Goal: Task Accomplishment & Management: Manage account settings

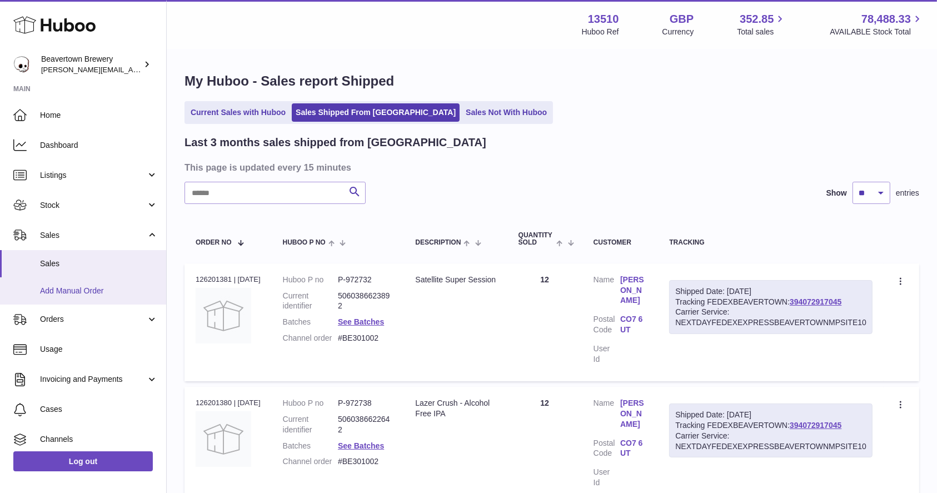
click at [70, 288] on span "Add Manual Order" at bounding box center [99, 291] width 118 height 11
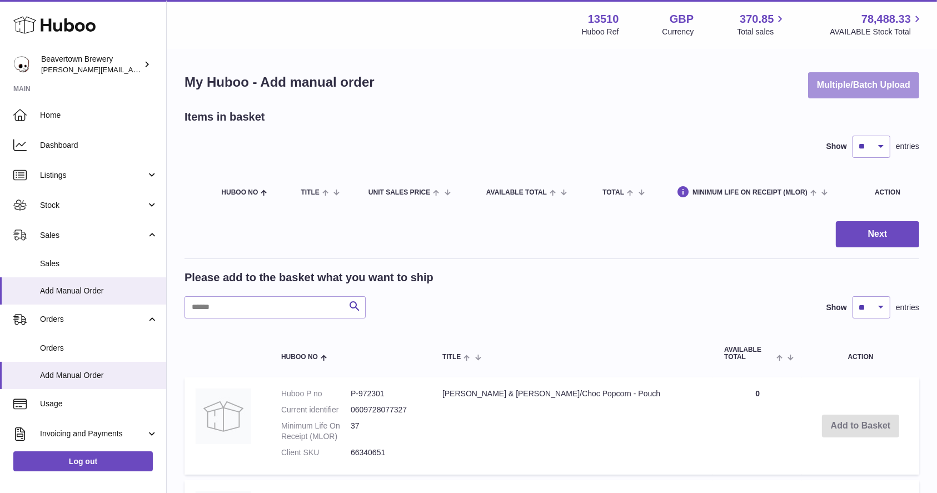
click at [833, 78] on button "Multiple/Batch Upload" at bounding box center [863, 85] width 111 height 26
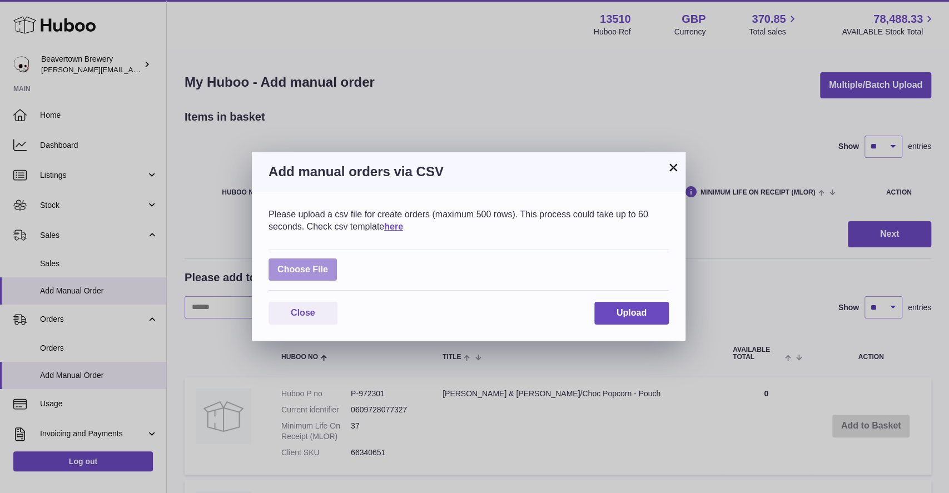
click at [273, 266] on label at bounding box center [302, 269] width 68 height 23
click at [328, 264] on input "file" at bounding box center [328, 264] width 1 height 1
type input "**********"
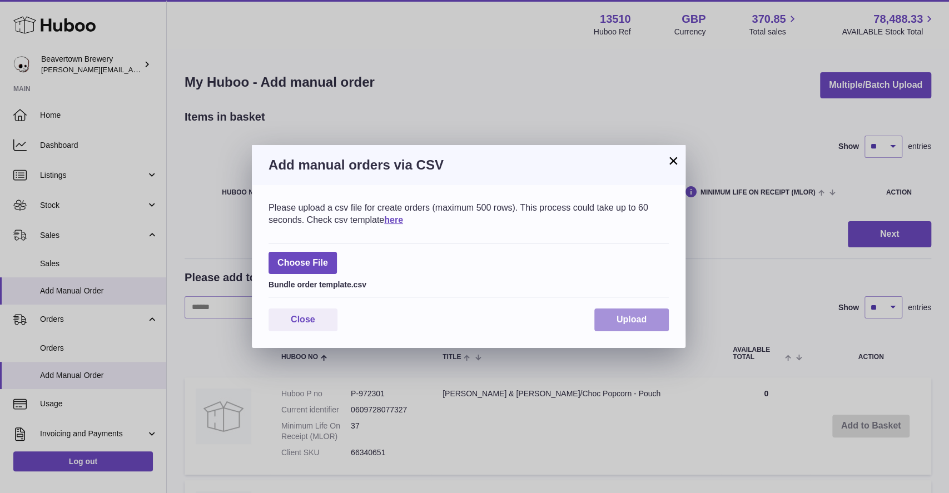
click at [638, 310] on button "Upload" at bounding box center [631, 319] width 74 height 23
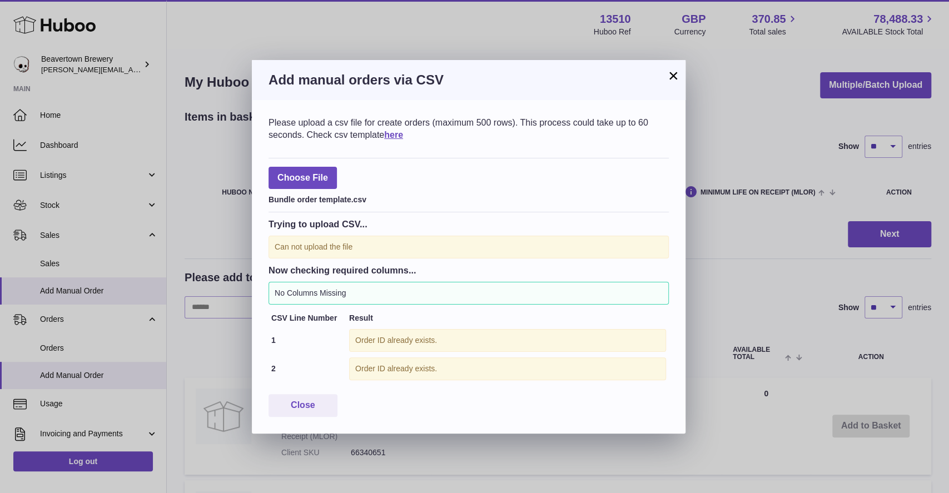
click at [663, 73] on h3 "Add manual orders via CSV" at bounding box center [468, 80] width 400 height 18
click at [671, 73] on button "×" at bounding box center [672, 75] width 13 height 13
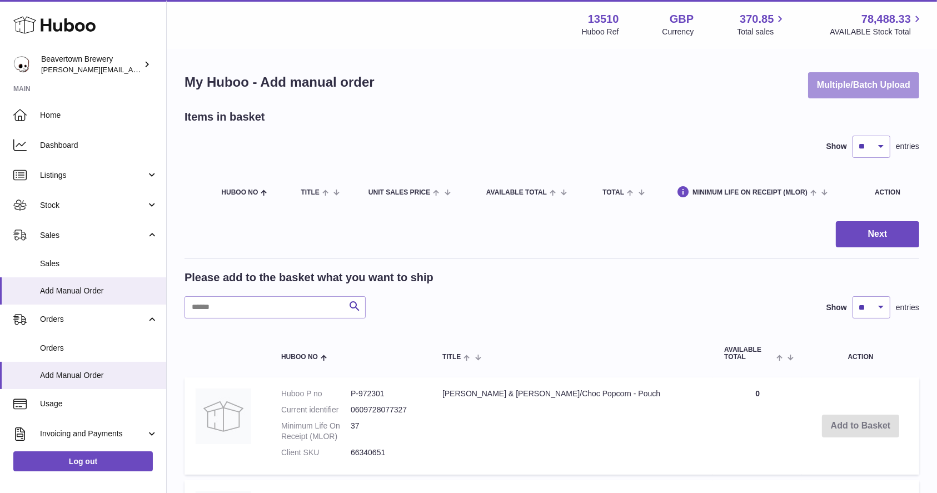
click at [853, 94] on button "Multiple/Batch Upload" at bounding box center [863, 85] width 111 height 26
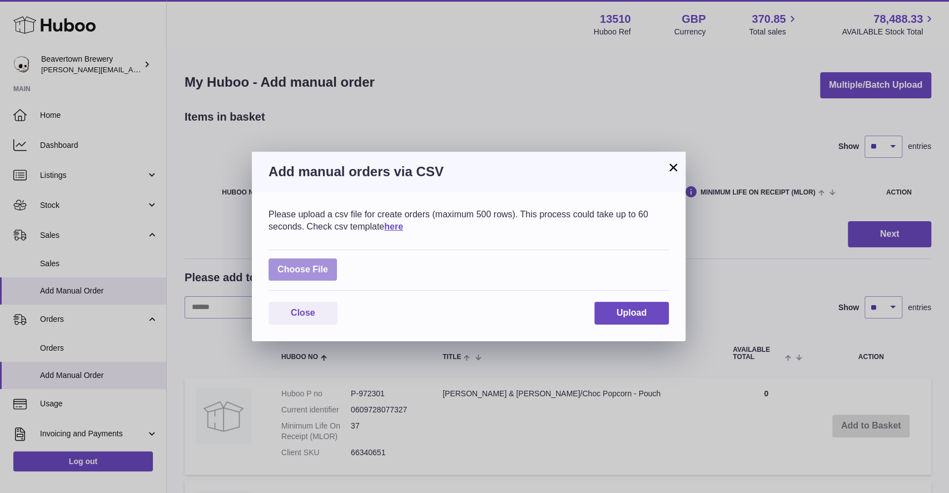
click at [322, 269] on label at bounding box center [302, 269] width 68 height 23
click at [328, 264] on input "file" at bounding box center [328, 264] width 1 height 1
type input "**********"
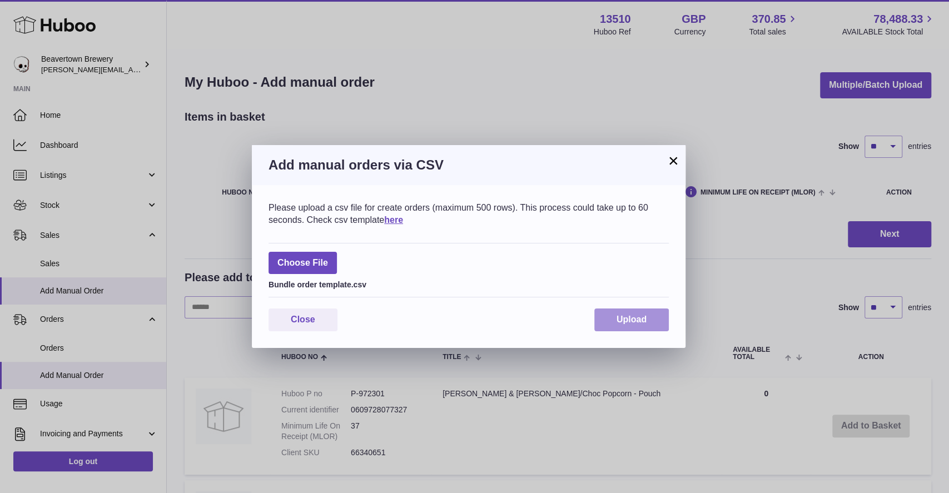
click at [600, 323] on button "Upload" at bounding box center [631, 319] width 74 height 23
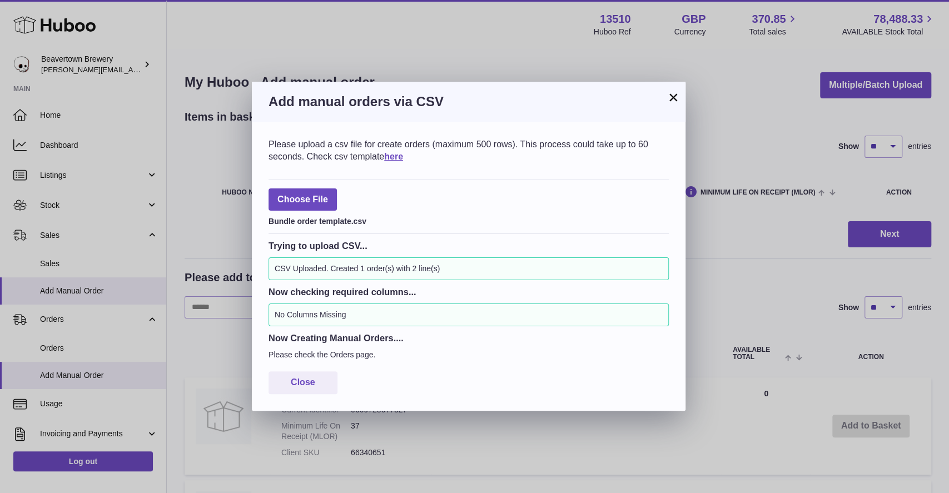
click at [675, 97] on button "×" at bounding box center [672, 97] width 13 height 13
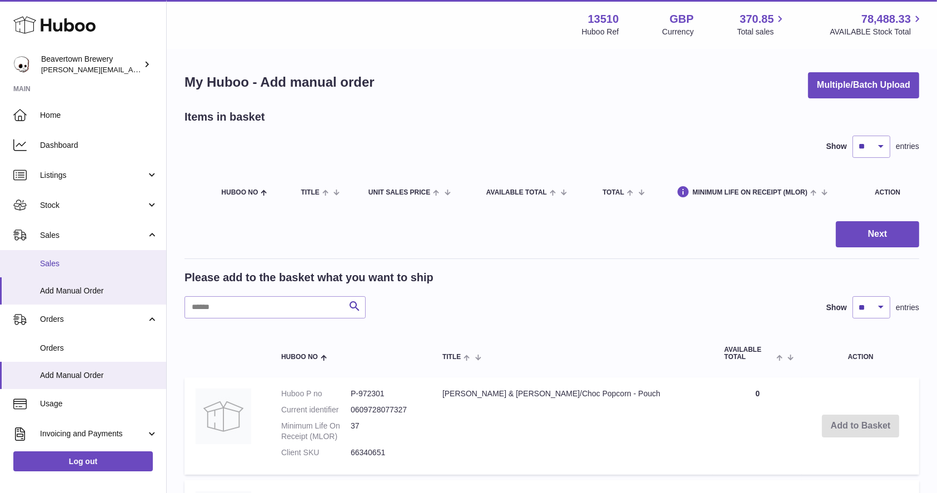
click at [53, 256] on link "Sales" at bounding box center [83, 263] width 166 height 27
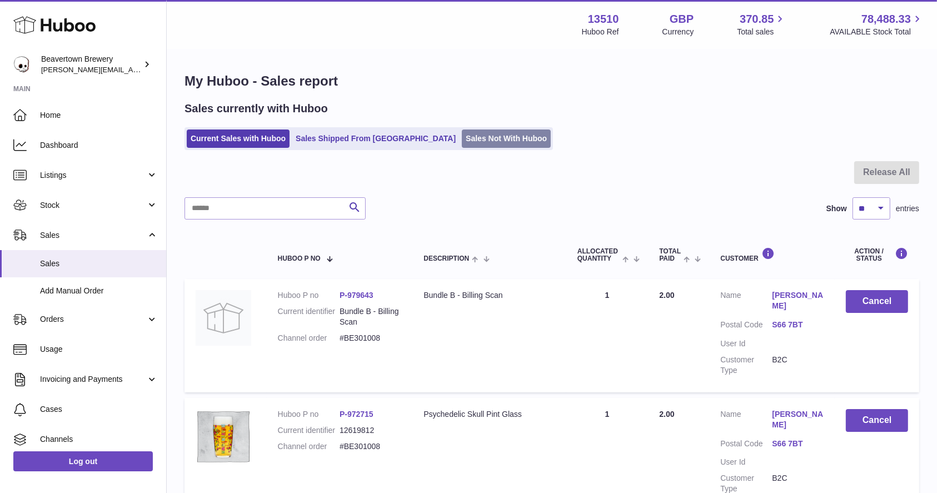
click at [462, 138] on link "Sales Not With Huboo" at bounding box center [506, 138] width 89 height 18
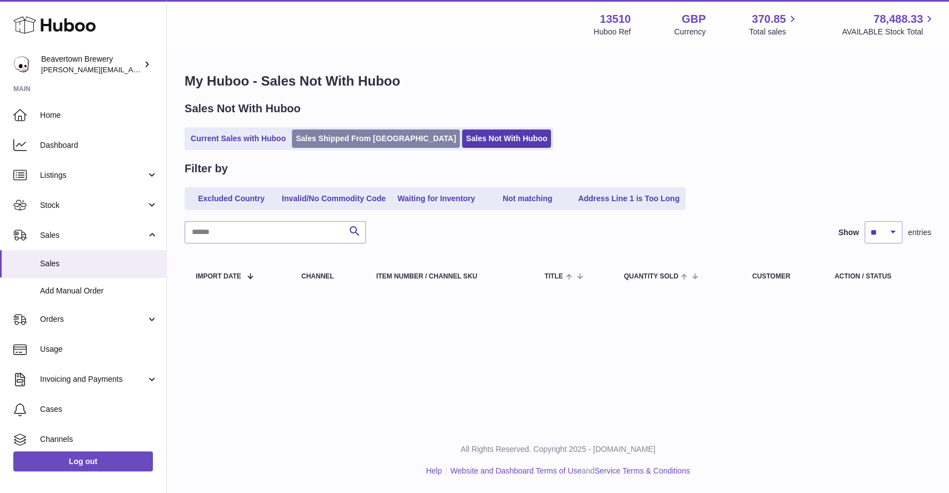
click at [349, 132] on link "Sales Shipped From [GEOGRAPHIC_DATA]" at bounding box center [376, 138] width 168 height 18
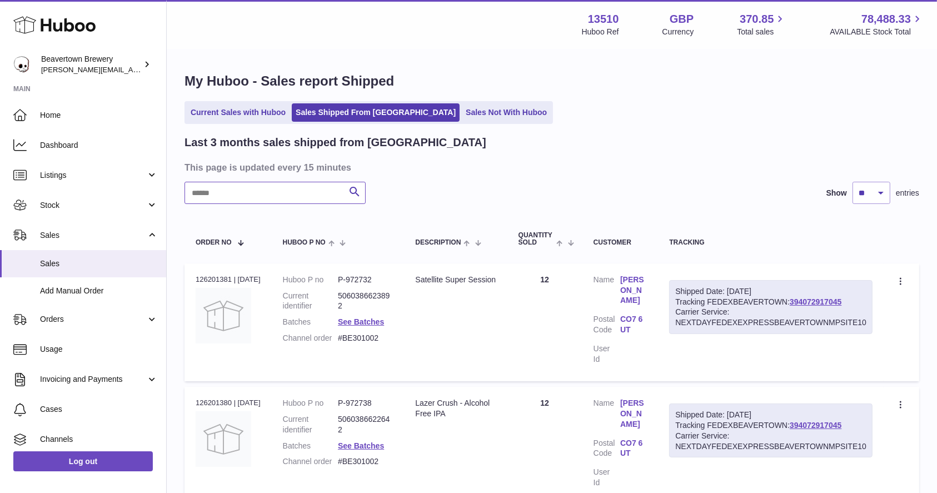
click at [218, 198] on input "text" at bounding box center [274, 193] width 181 height 22
paste input "*****"
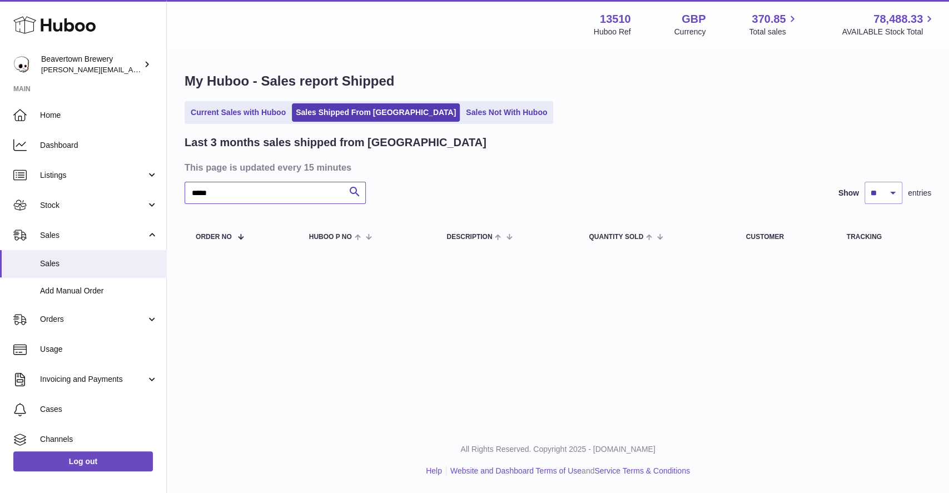
type input "*****"
click at [65, 196] on link "Stock" at bounding box center [83, 205] width 166 height 30
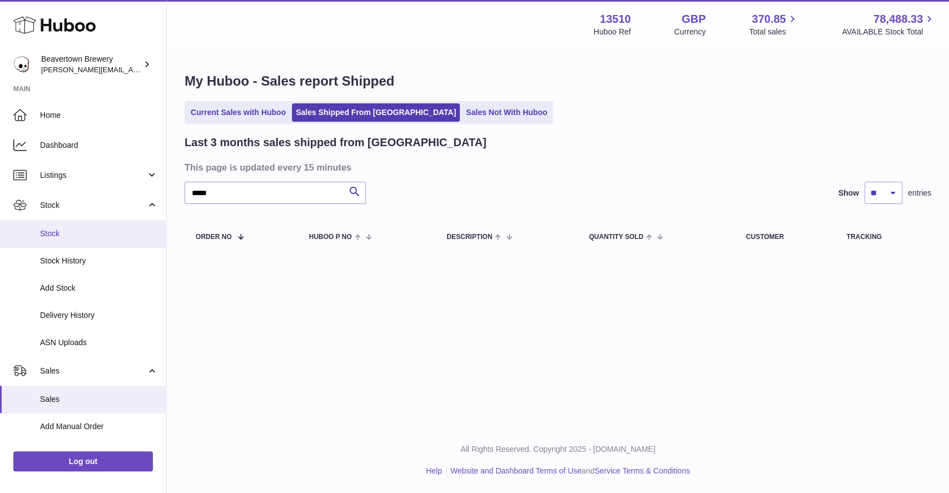
click at [62, 233] on span "Stock" at bounding box center [99, 233] width 118 height 11
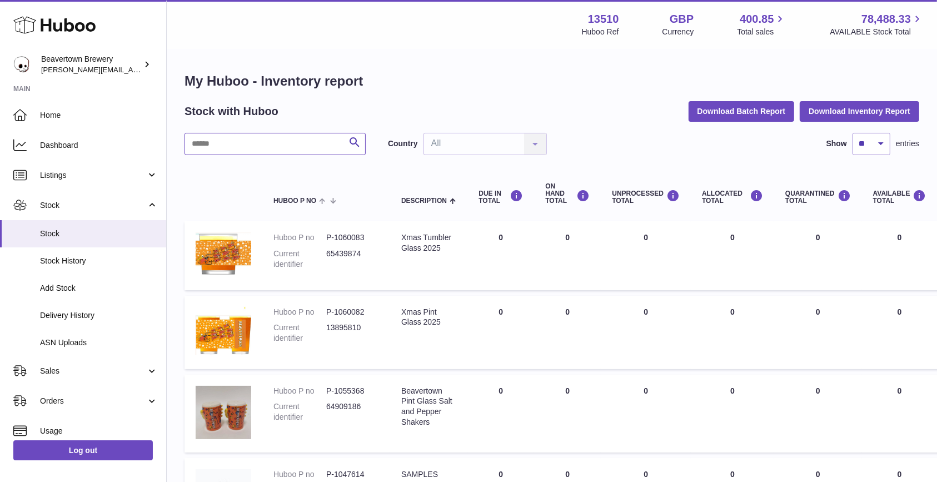
click at [279, 141] on input "text" at bounding box center [274, 144] width 181 height 22
type input "*******"
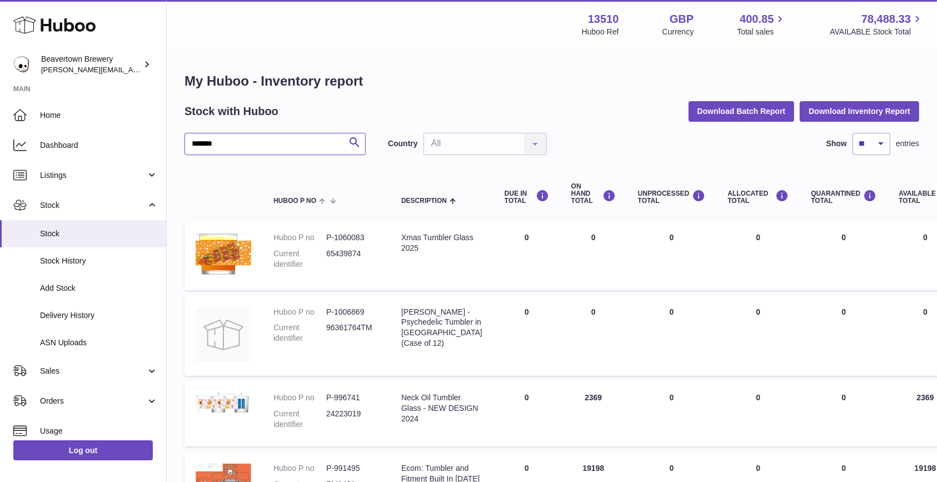
scroll to position [618, 0]
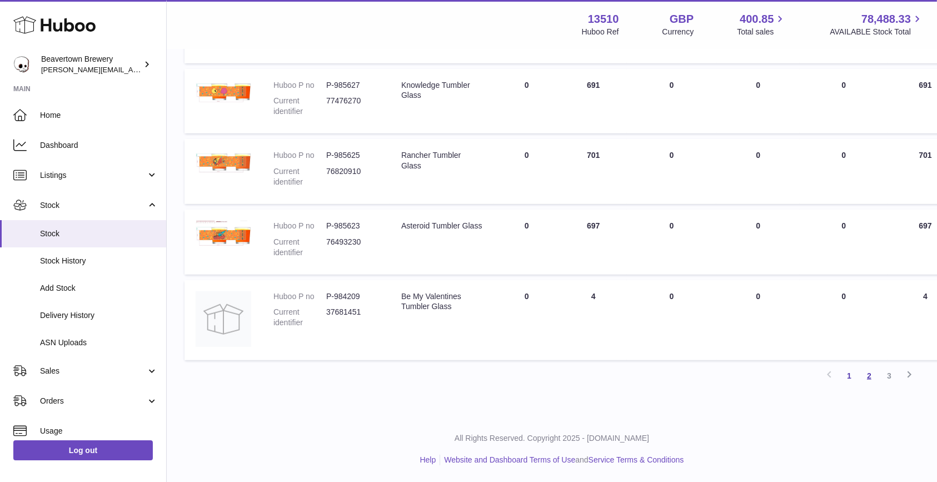
click at [873, 376] on link "2" at bounding box center [869, 376] width 20 height 20
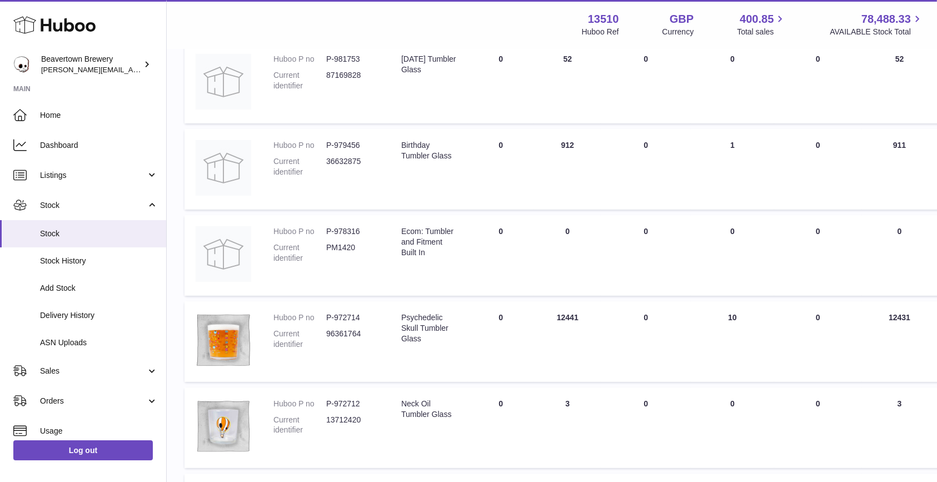
scroll to position [180, 0]
click at [74, 367] on span "Sales" at bounding box center [93, 371] width 106 height 11
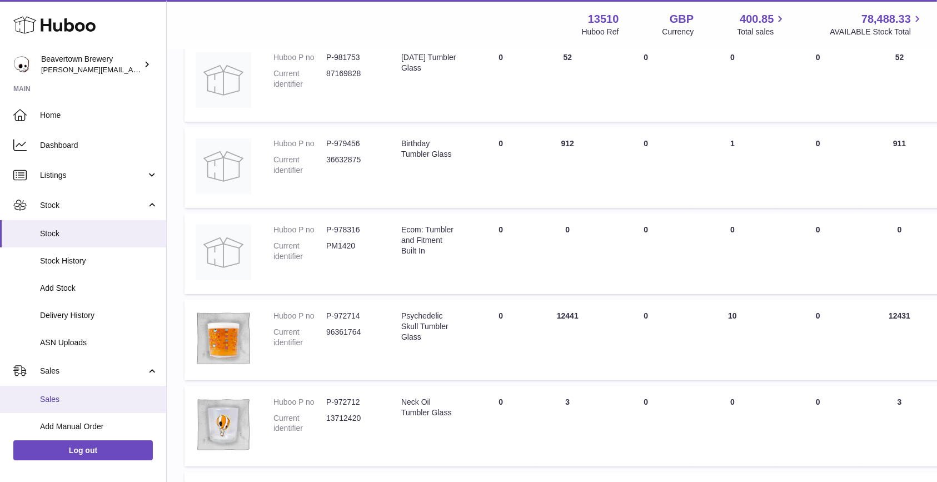
click at [73, 389] on link "Sales" at bounding box center [83, 399] width 166 height 27
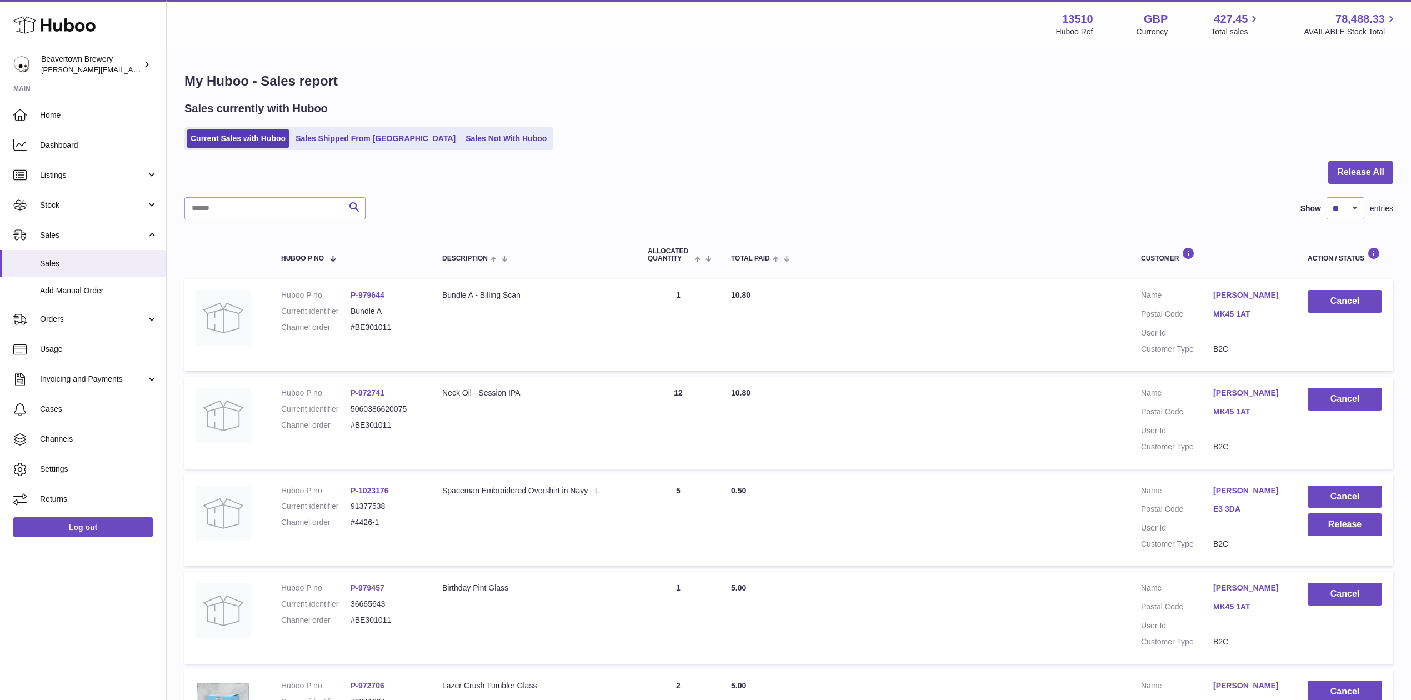
click at [472, 127] on div "Sales currently with Huboo Current Sales with Huboo Sales Shipped From Huboo Sa…" at bounding box center [788, 125] width 1209 height 49
click at [468, 129] on ul "Current Sales with Huboo Sales Shipped From Huboo Sales Not With Huboo" at bounding box center [368, 138] width 368 height 23
click at [463, 138] on link "Sales Not With Huboo" at bounding box center [506, 138] width 89 height 18
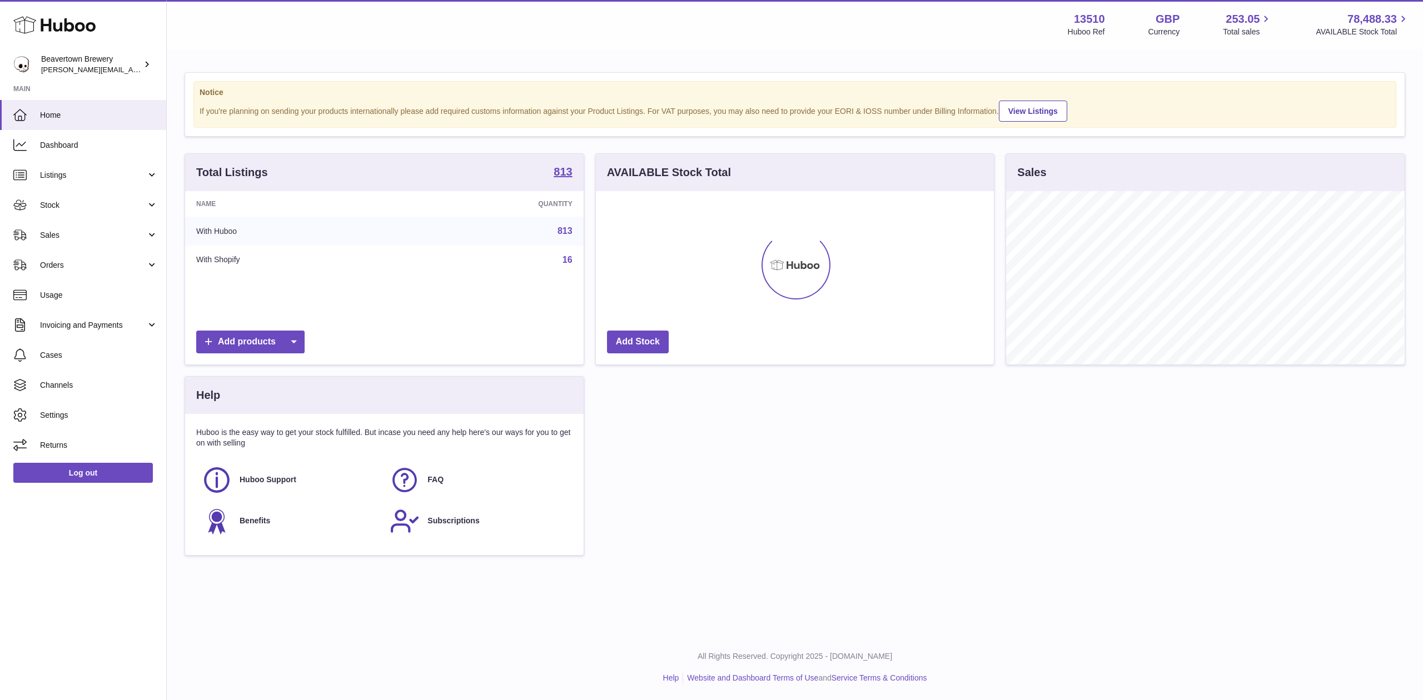
scroll to position [173, 398]
click at [69, 237] on span "Sales" at bounding box center [93, 235] width 106 height 11
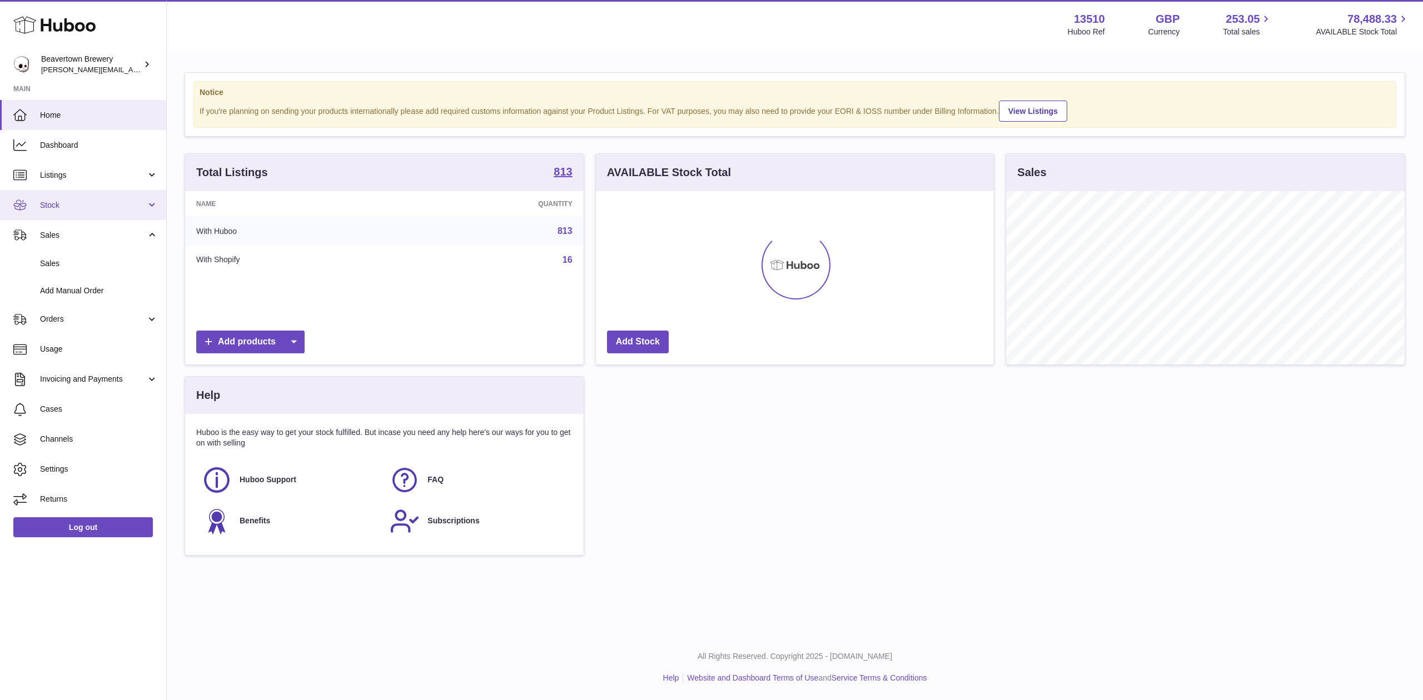
click at [64, 207] on span "Stock" at bounding box center [93, 205] width 106 height 11
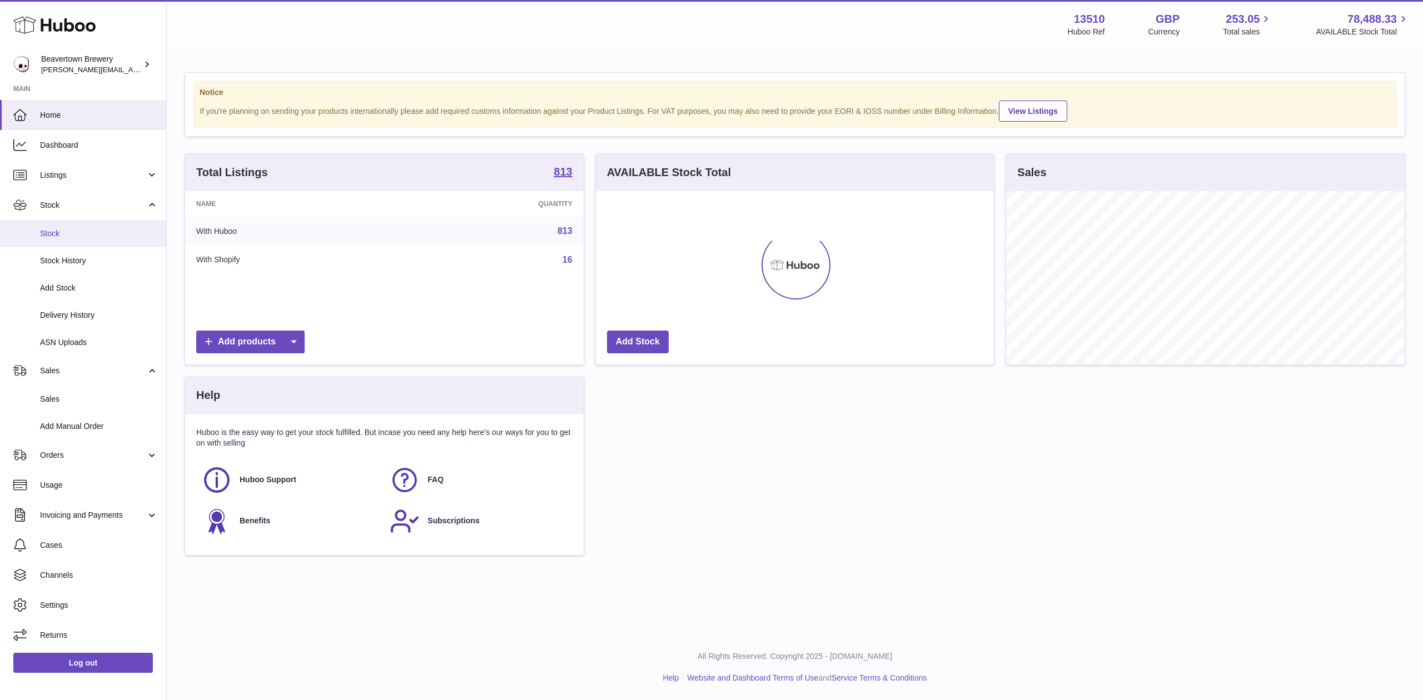
click at [65, 233] on span "Stock" at bounding box center [99, 233] width 118 height 11
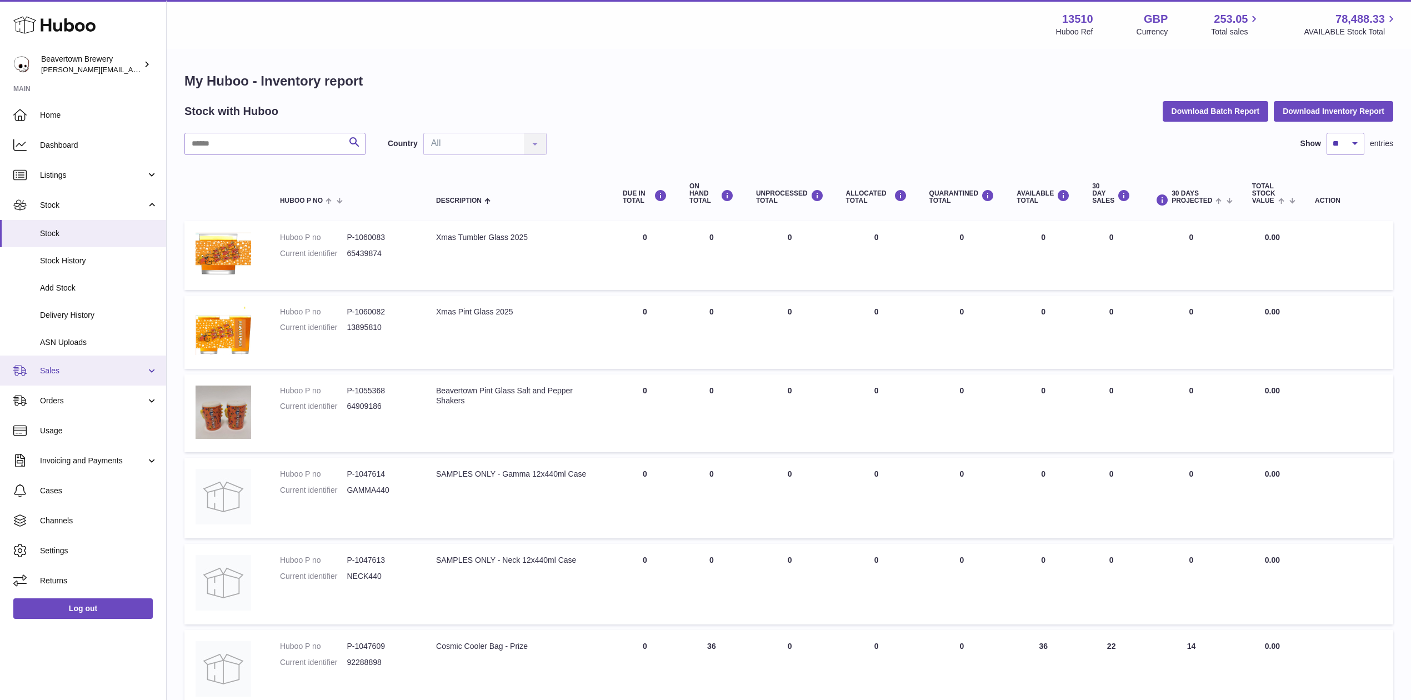
click at [66, 363] on link "Sales" at bounding box center [83, 371] width 166 height 30
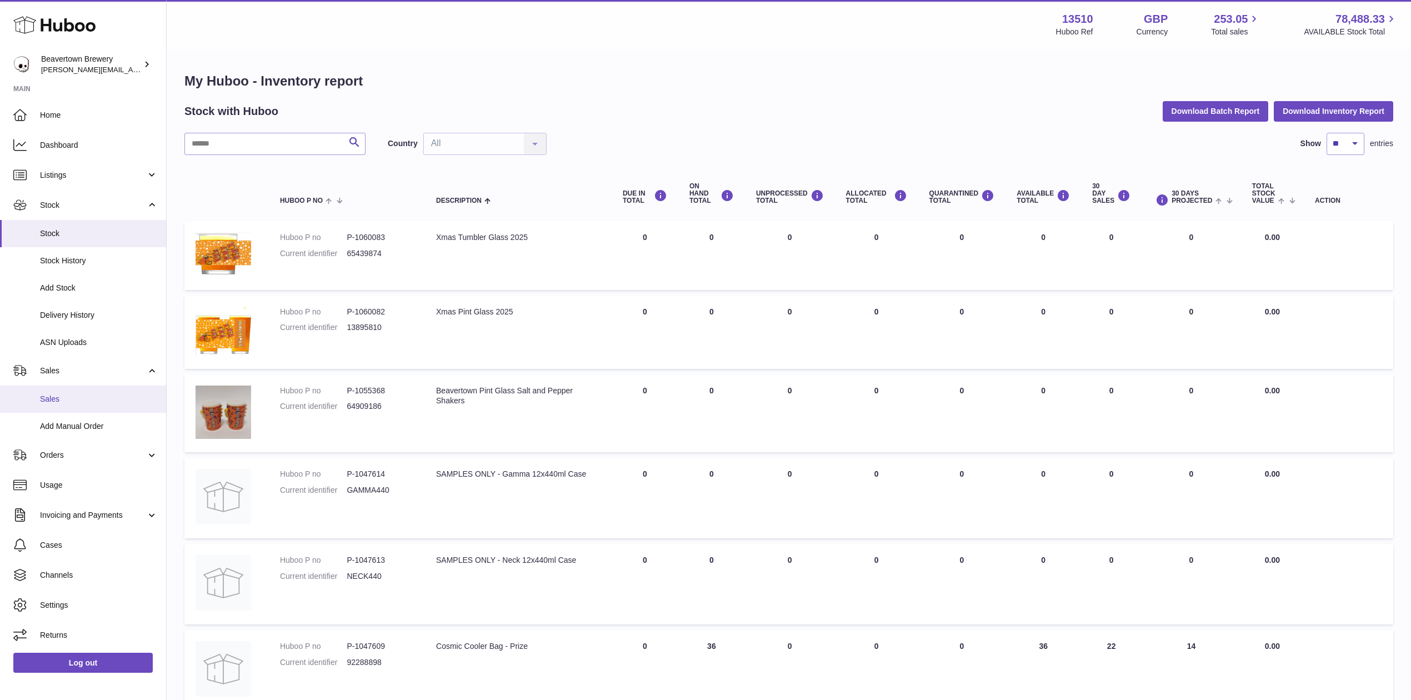
click at [72, 394] on span "Sales" at bounding box center [99, 399] width 118 height 11
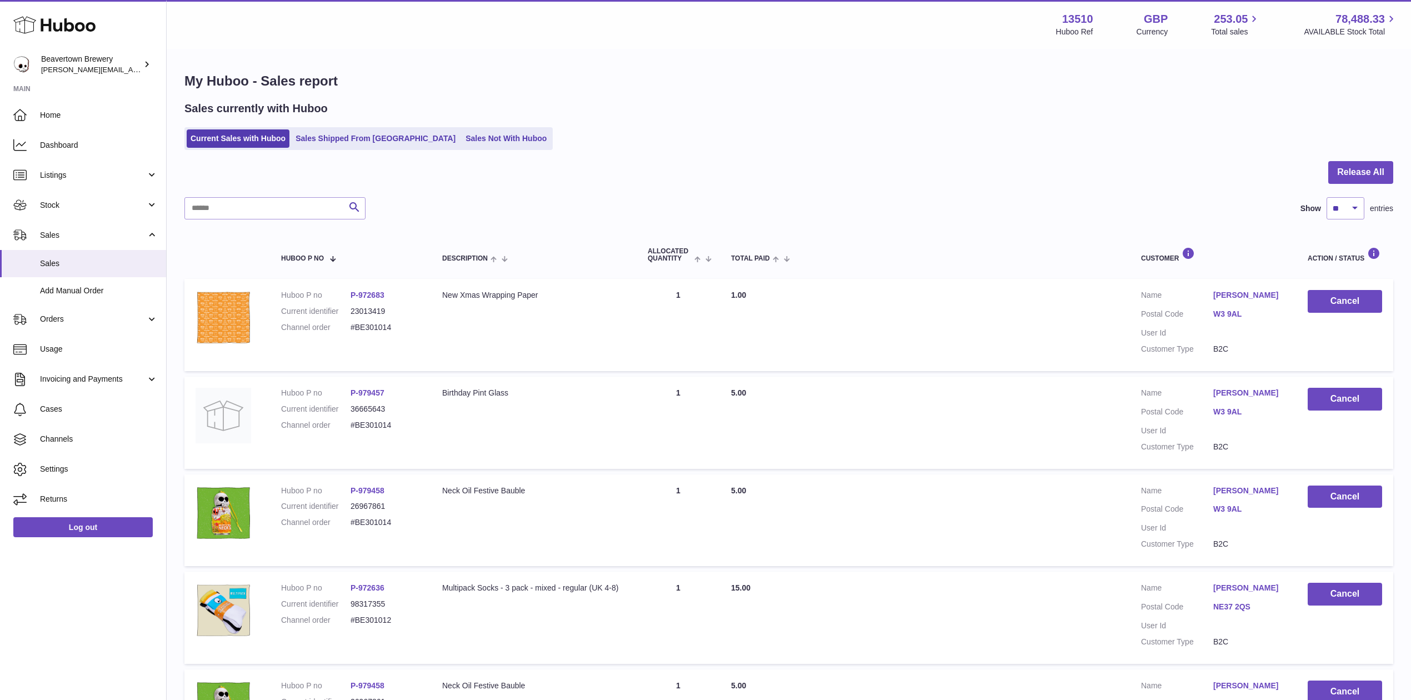
click at [425, 150] on div "My Huboo - Sales report Sales currently with Huboo Current Sales with Huboo Sal…" at bounding box center [789, 677] width 1245 height 1255
click at [462, 144] on link "Sales Not With Huboo" at bounding box center [506, 138] width 89 height 18
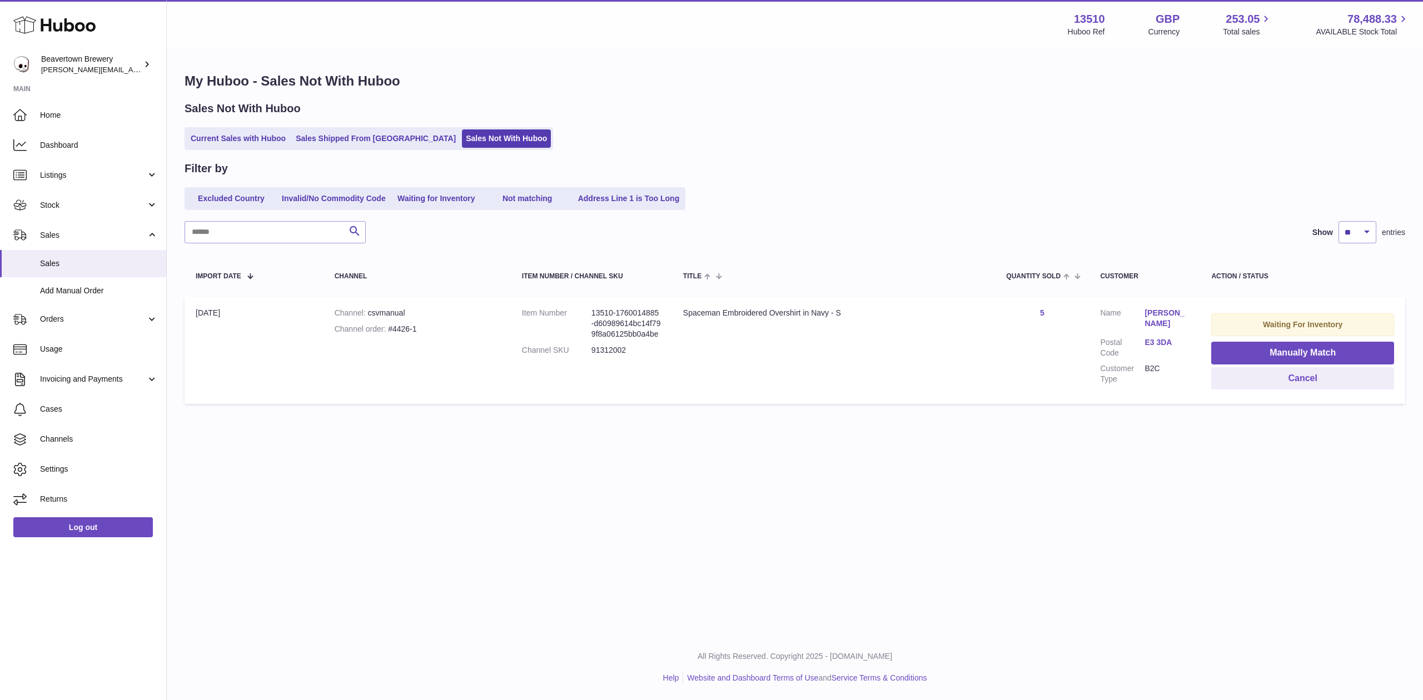
click at [672, 365] on td "Title Spaceman Embroidered Overshirt in Navy - S" at bounding box center [833, 350] width 323 height 107
click at [1236, 352] on button "Manually Match" at bounding box center [1302, 353] width 183 height 23
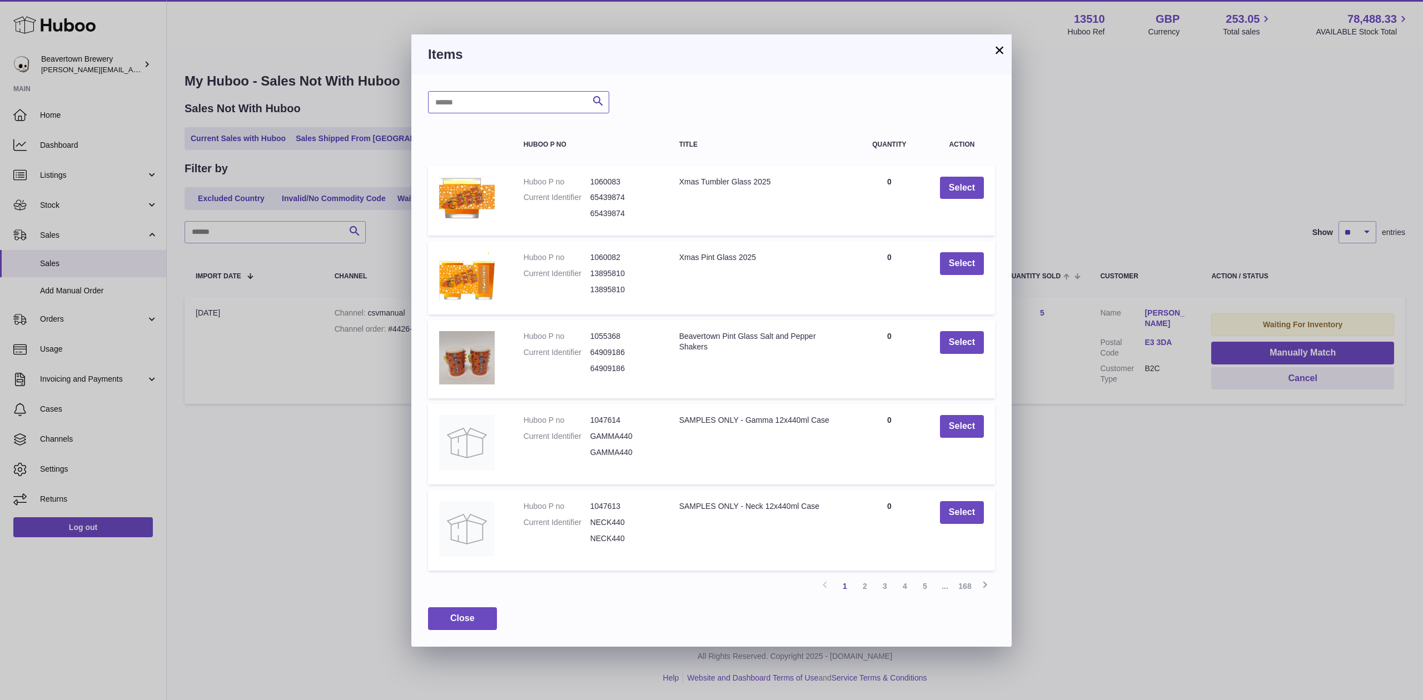
click at [539, 104] on input "text" at bounding box center [518, 102] width 181 height 22
type input "*********"
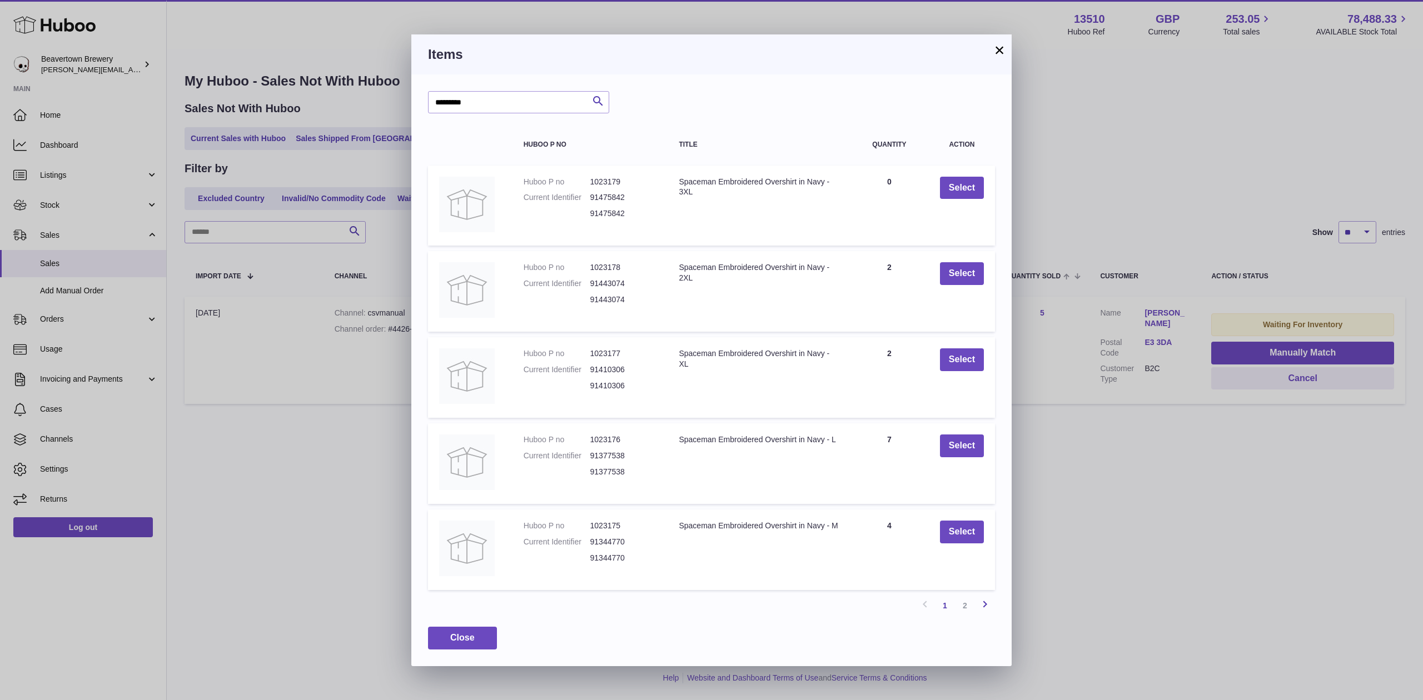
click at [987, 603] on icon at bounding box center [984, 604] width 13 height 14
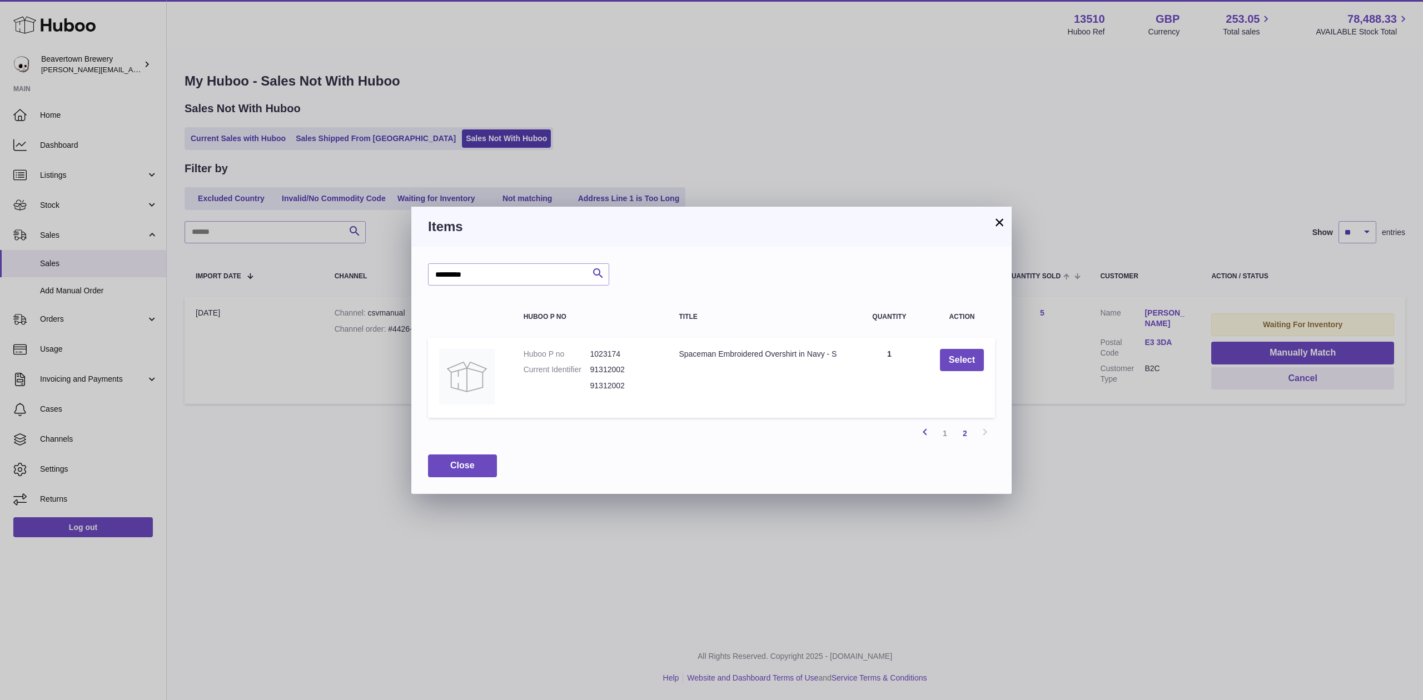
click at [929, 432] on icon at bounding box center [924, 432] width 13 height 14
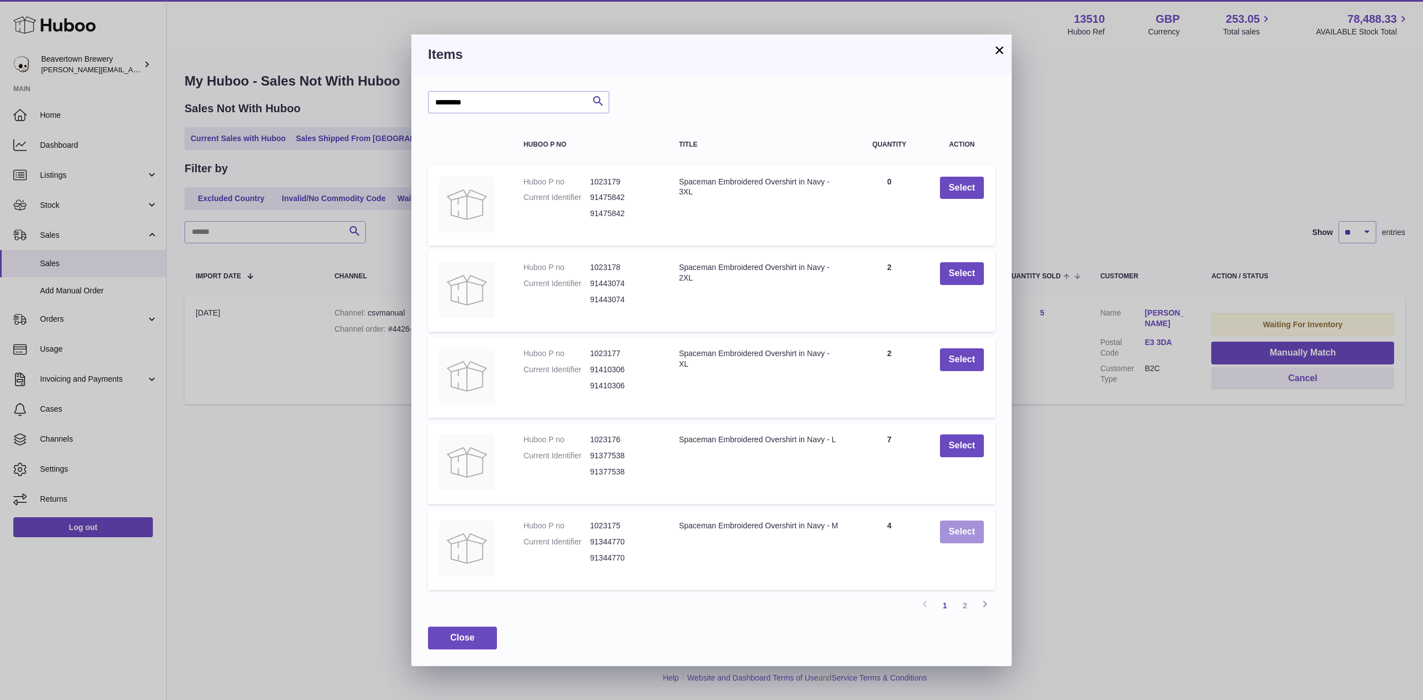
click at [954, 531] on button "Select" at bounding box center [962, 532] width 44 height 23
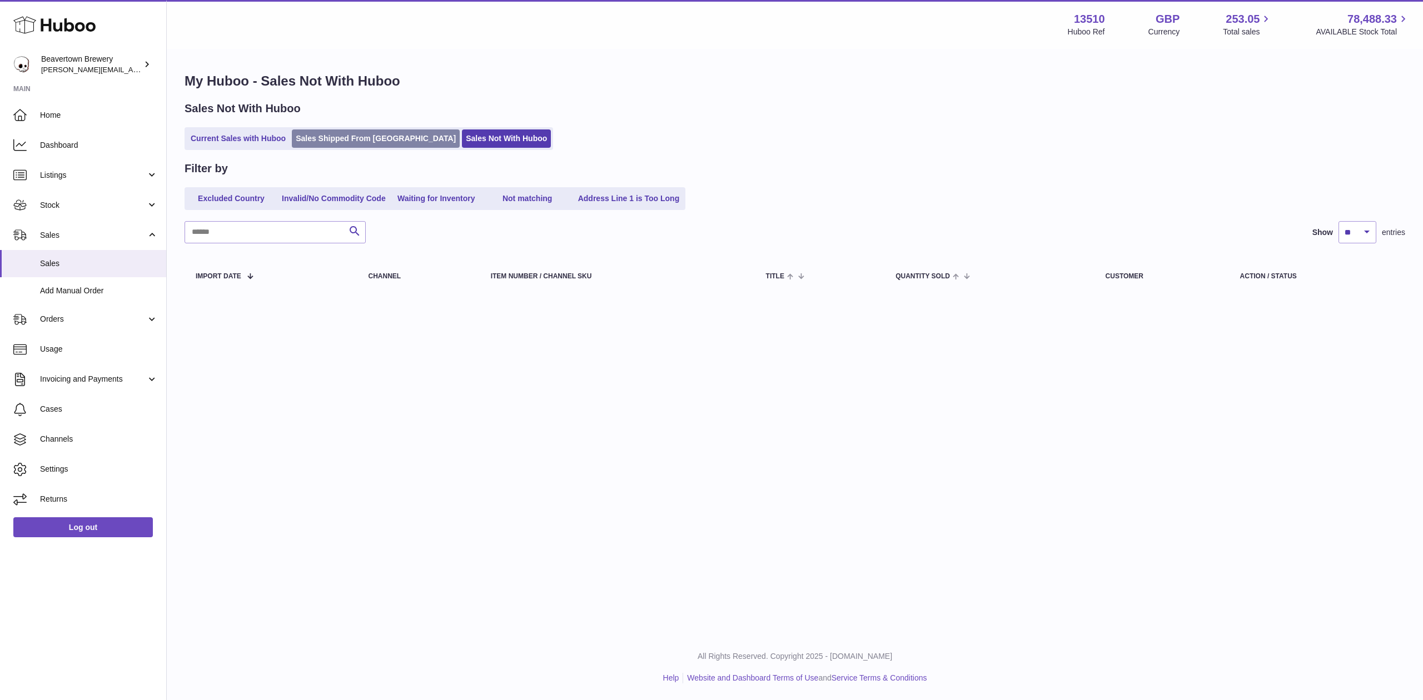
click at [361, 138] on link "Sales Shipped From [GEOGRAPHIC_DATA]" at bounding box center [376, 138] width 168 height 18
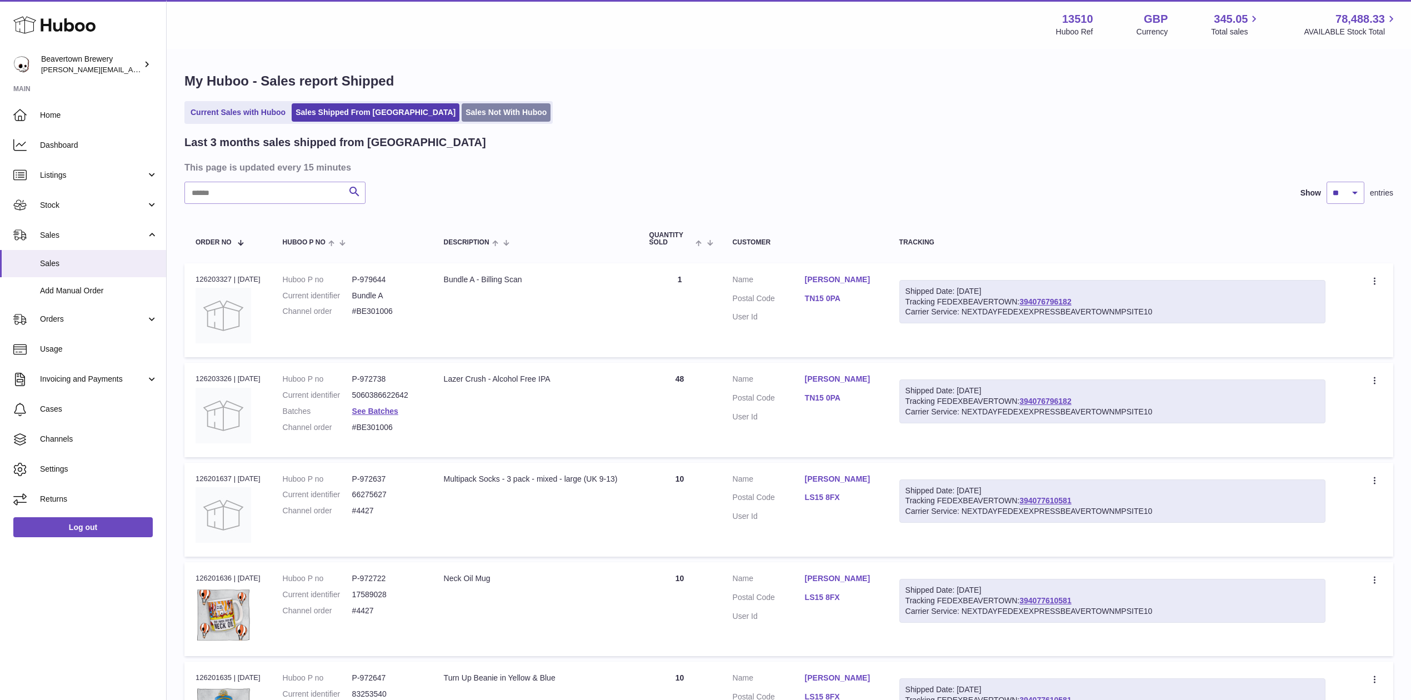
click at [462, 112] on link "Sales Not With Huboo" at bounding box center [506, 112] width 89 height 18
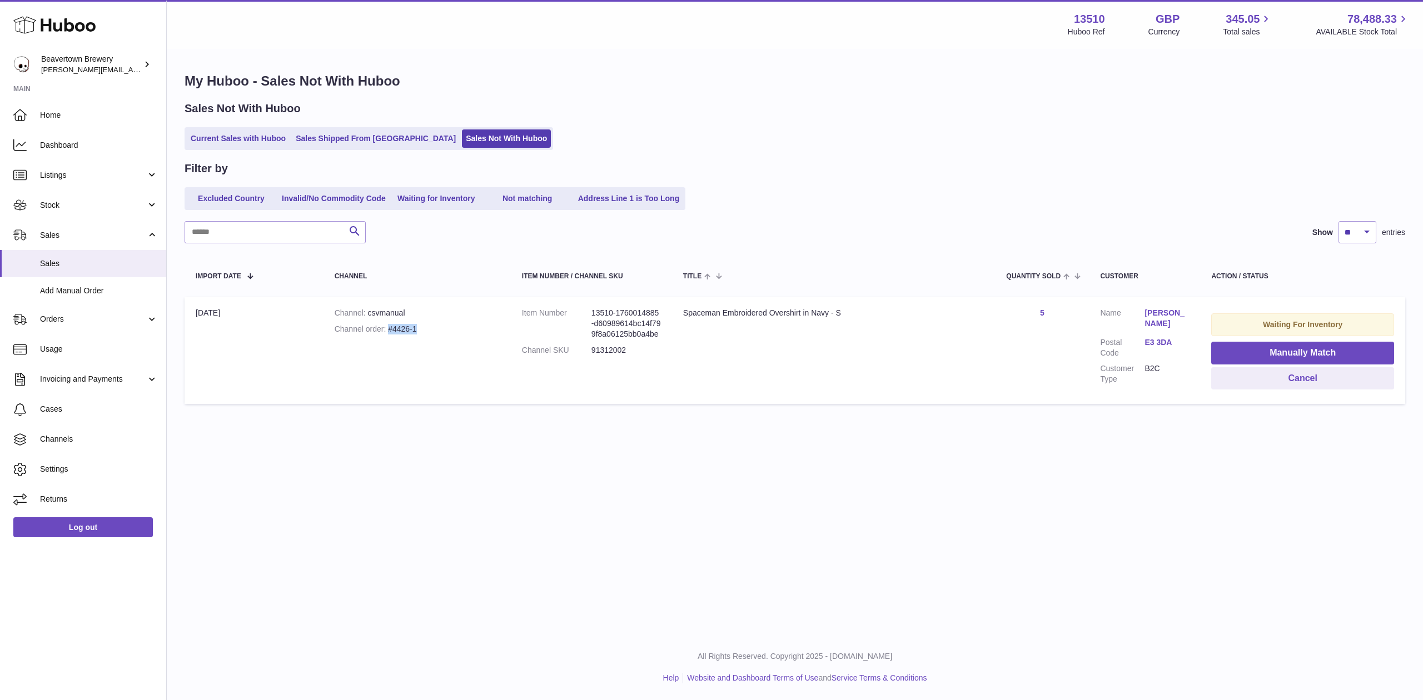
drag, startPoint x: 418, startPoint y: 321, endPoint x: 380, endPoint y: 326, distance: 38.1
click at [380, 326] on td "Channel csvmanual Channel order #4426-1" at bounding box center [416, 350] width 187 height 107
copy div "#4426-1"
click at [93, 322] on span "Orders" at bounding box center [93, 319] width 106 height 11
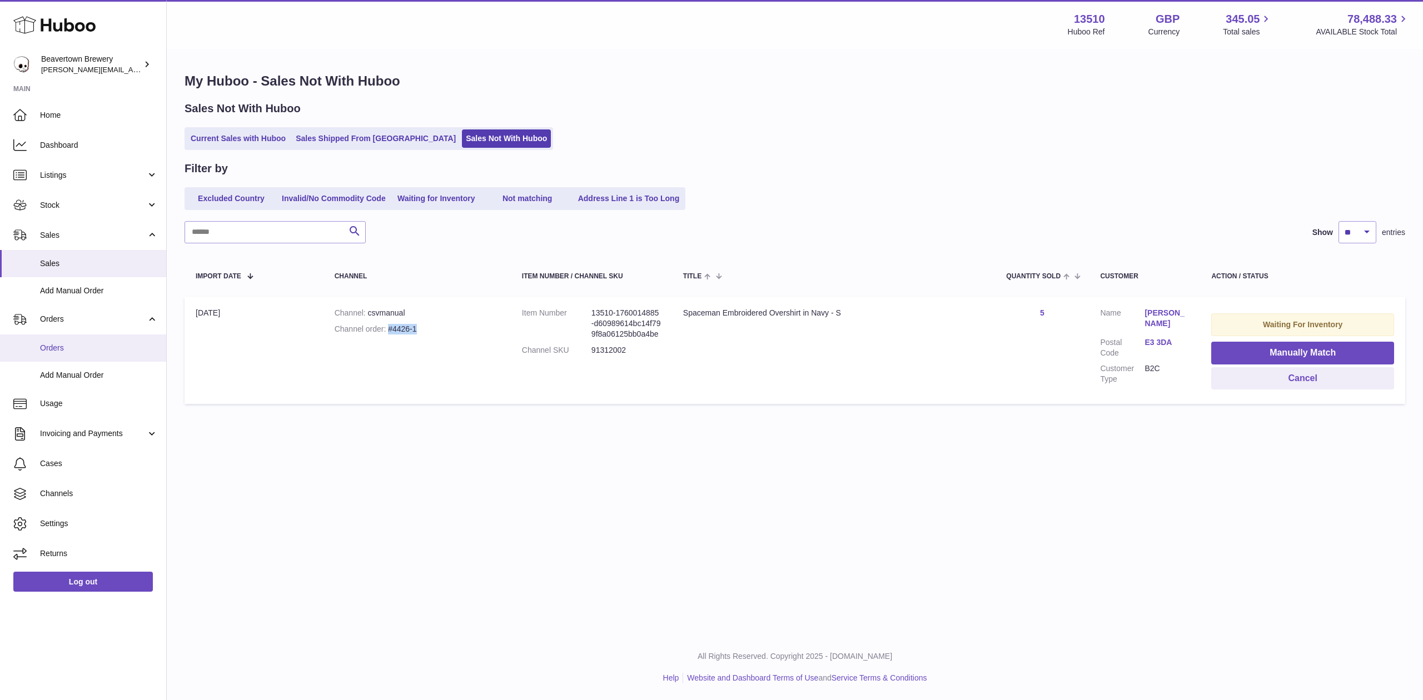
click at [82, 350] on span "Orders" at bounding box center [99, 348] width 118 height 11
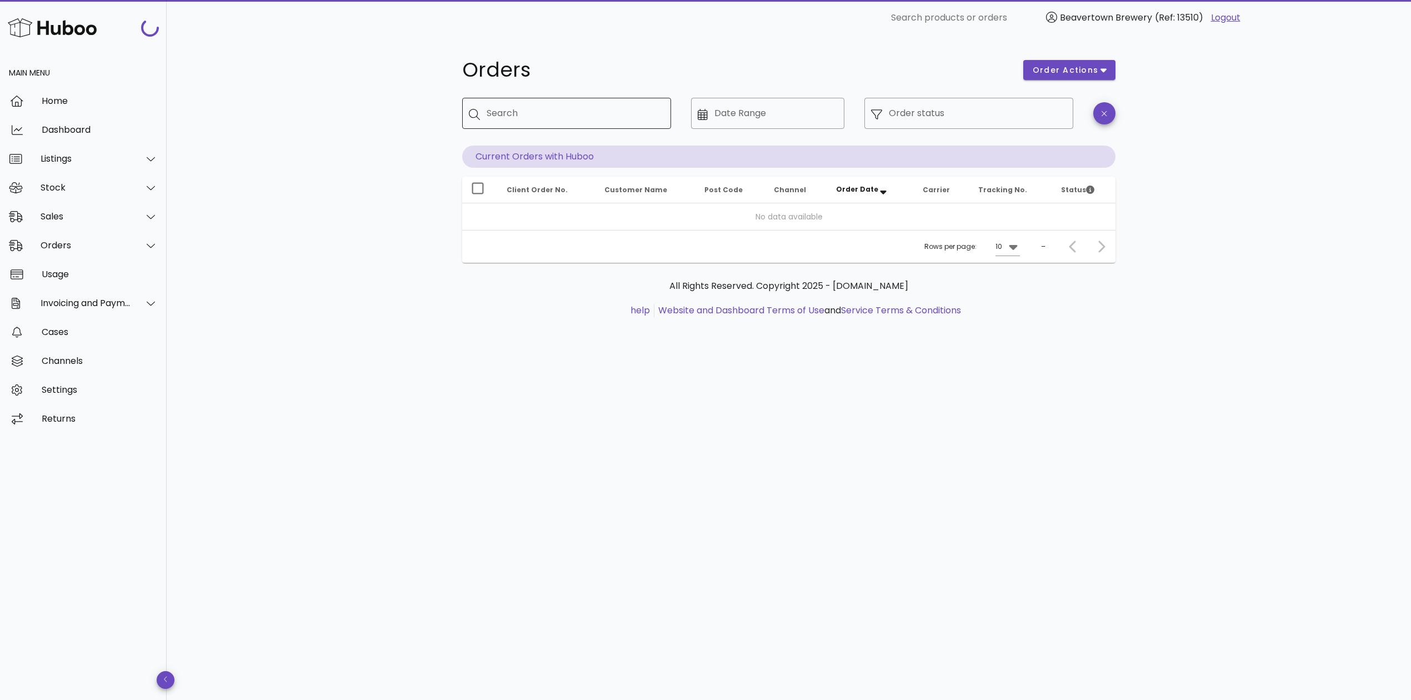
drag, startPoint x: 510, startPoint y: 141, endPoint x: 511, endPoint y: 119, distance: 21.7
click at [509, 140] on div at bounding box center [567, 137] width 196 height 8
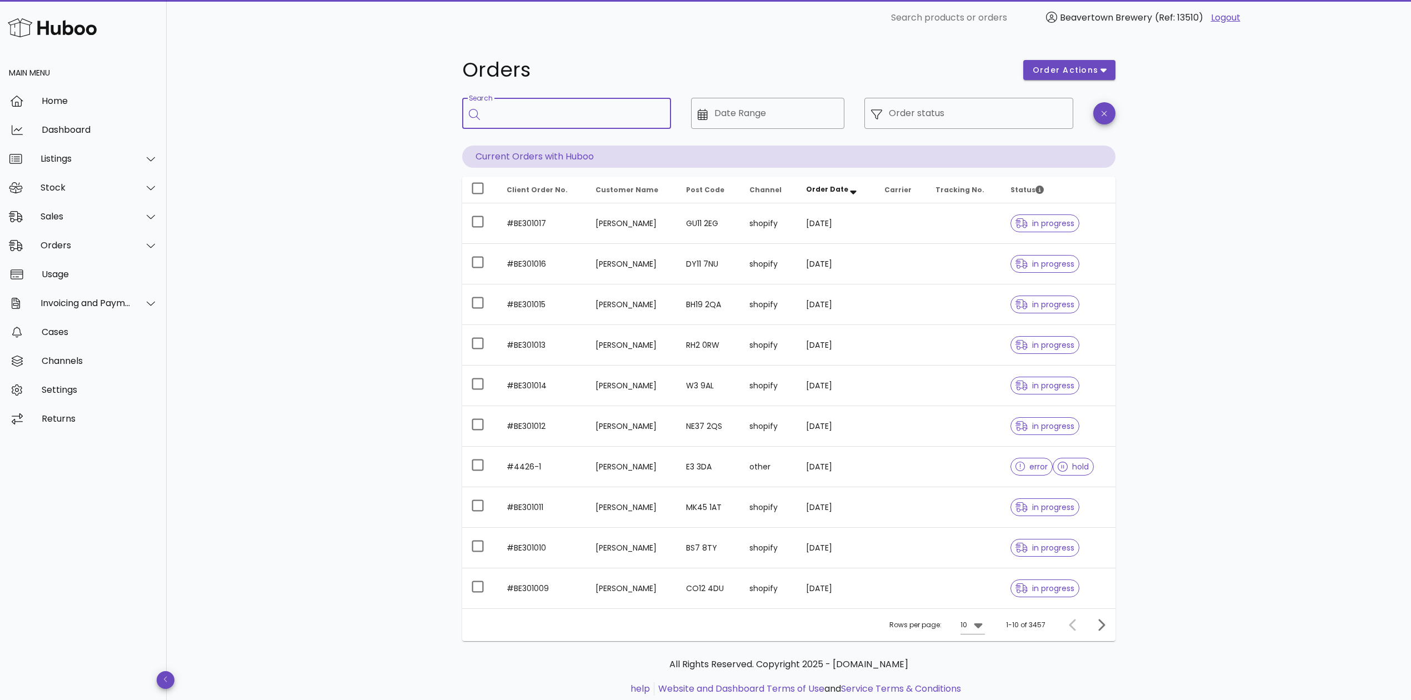
click at [511, 119] on input "Search" at bounding box center [575, 113] width 176 height 18
paste input "*******"
type input "*******"
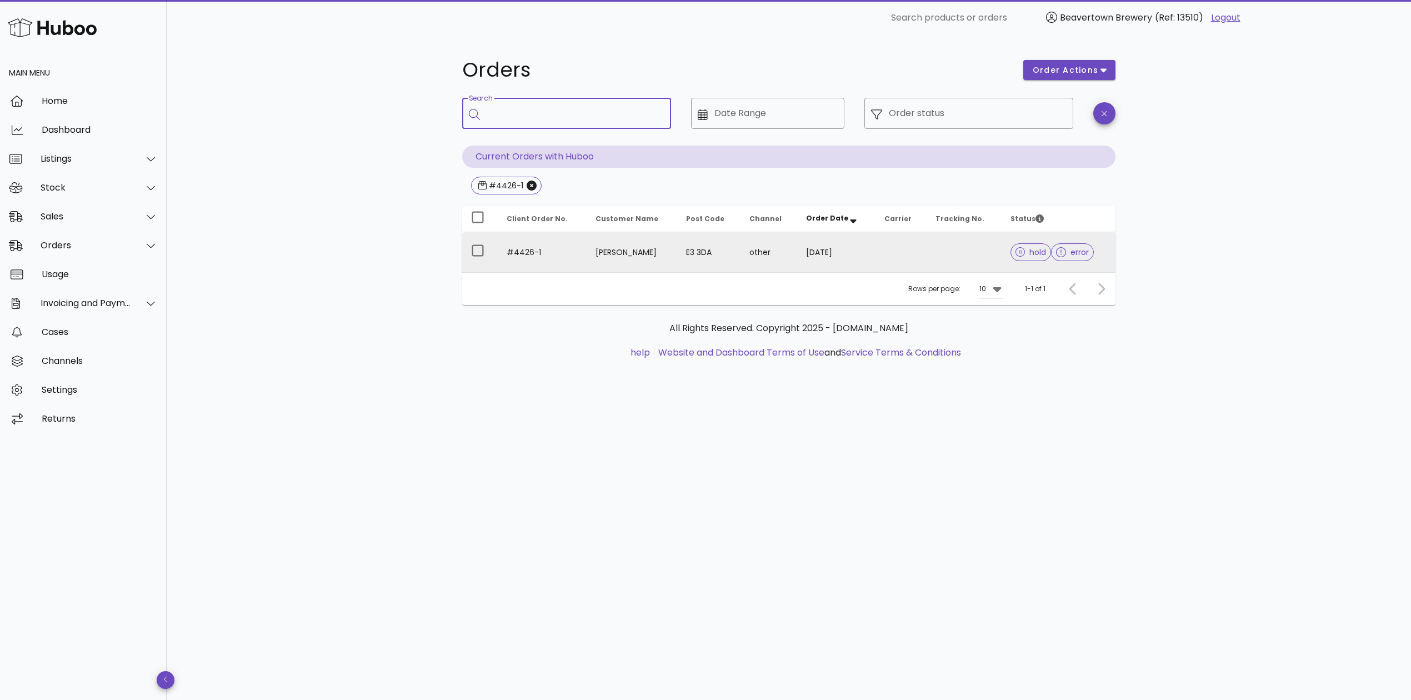
click at [935, 252] on td at bounding box center [964, 252] width 75 height 40
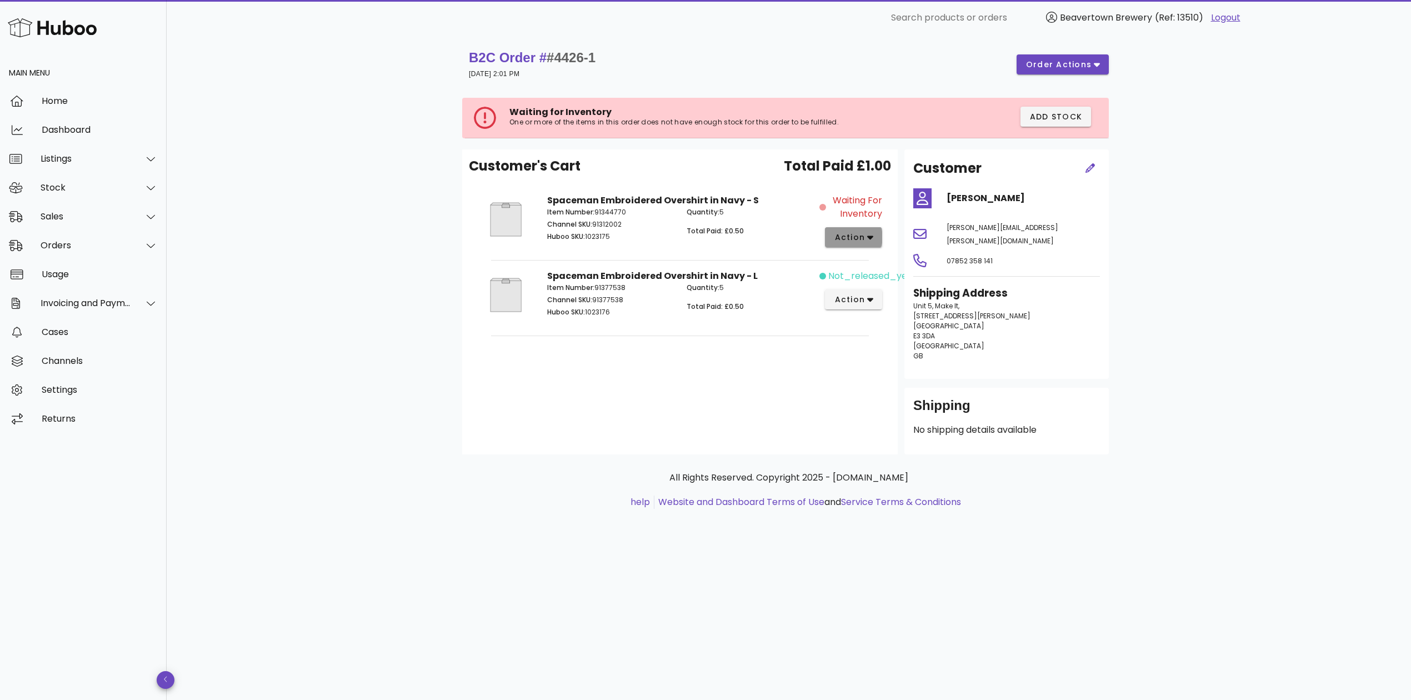
click at [852, 238] on span "action" at bounding box center [849, 238] width 31 height 12
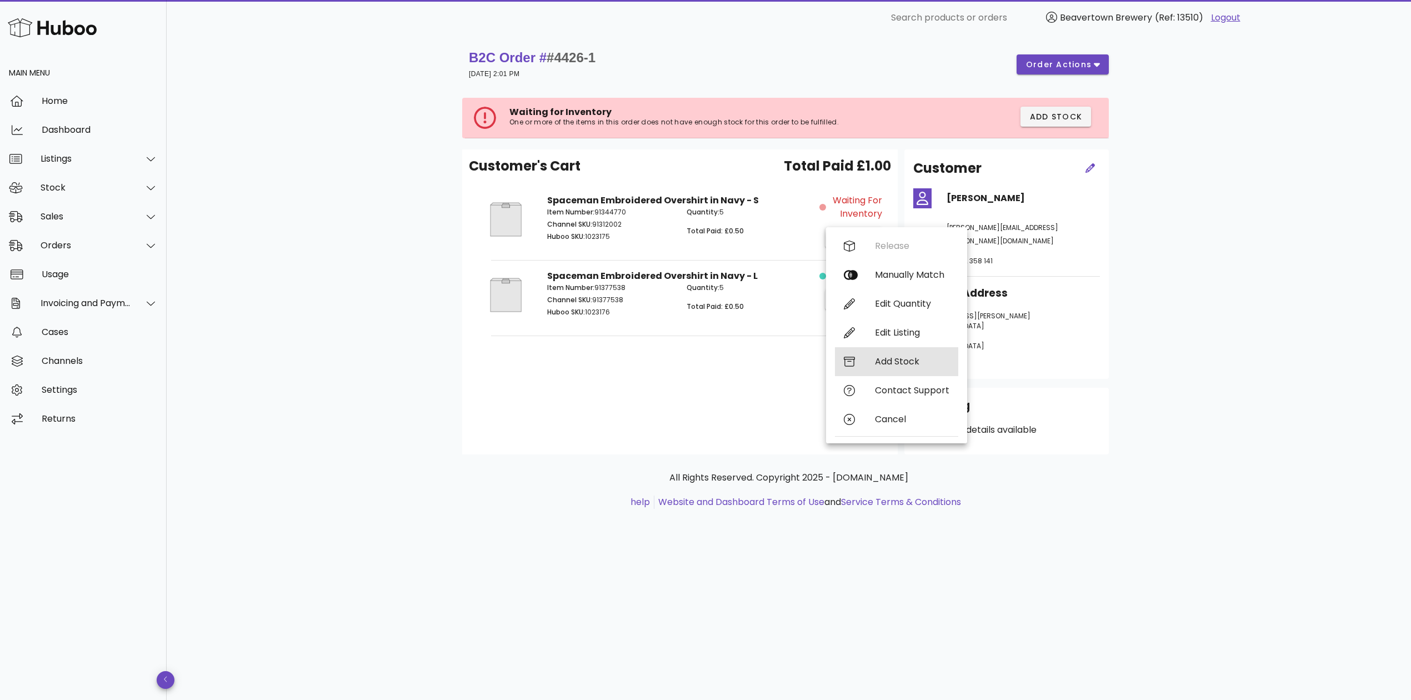
click at [885, 360] on div "Add Stock" at bounding box center [912, 361] width 74 height 11
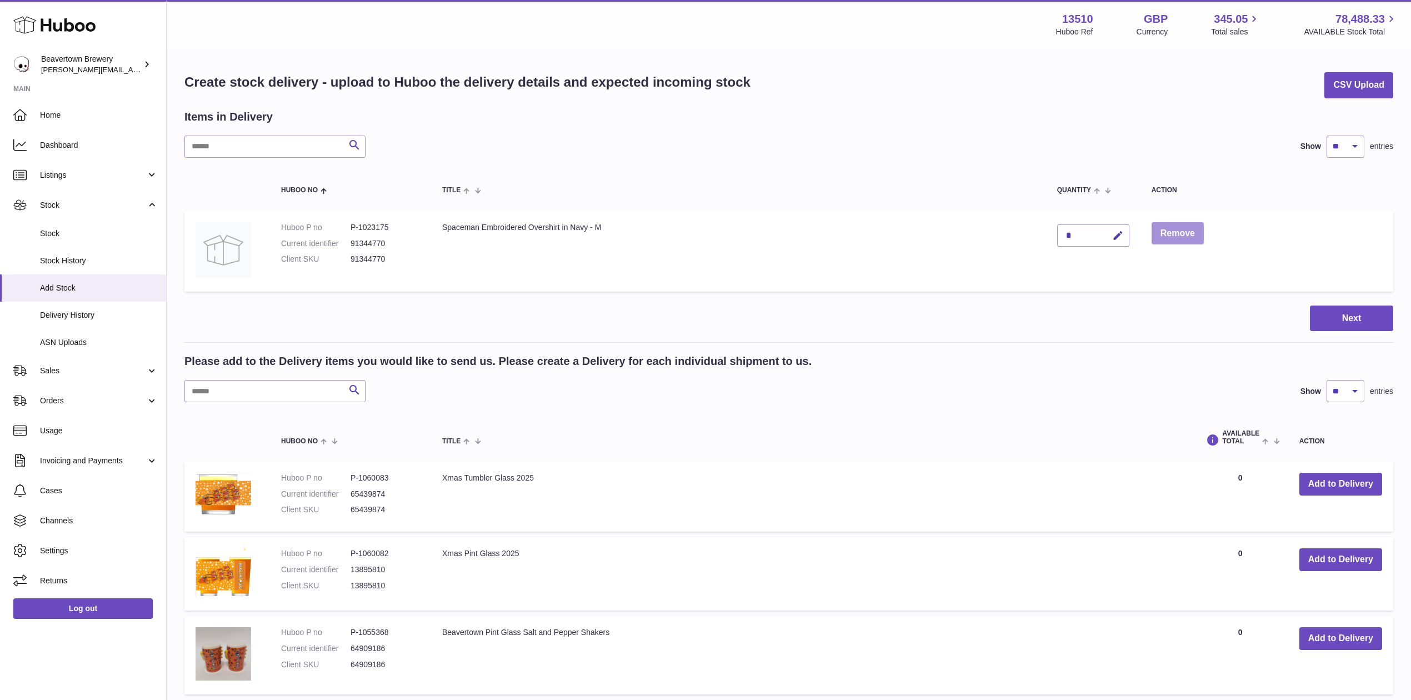
click at [1165, 238] on button "Remove" at bounding box center [1178, 233] width 52 height 23
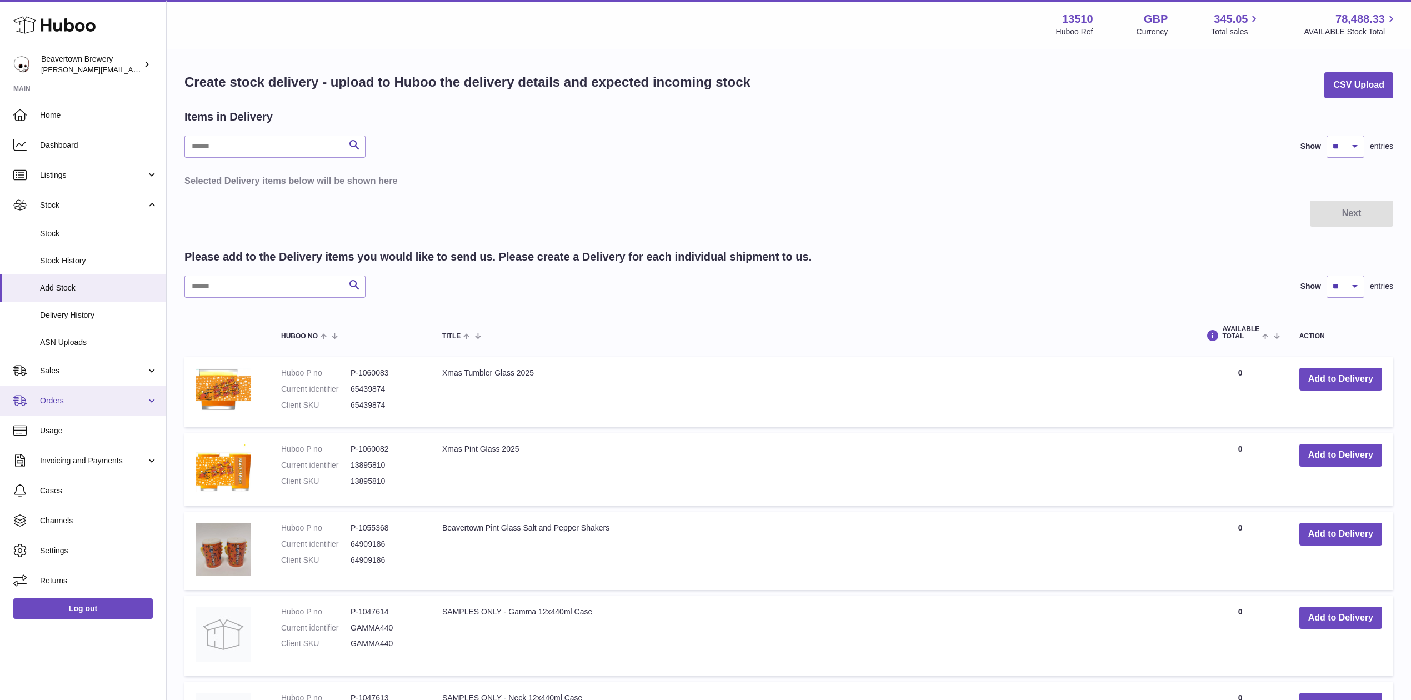
click at [53, 407] on link "Orders" at bounding box center [83, 401] width 166 height 30
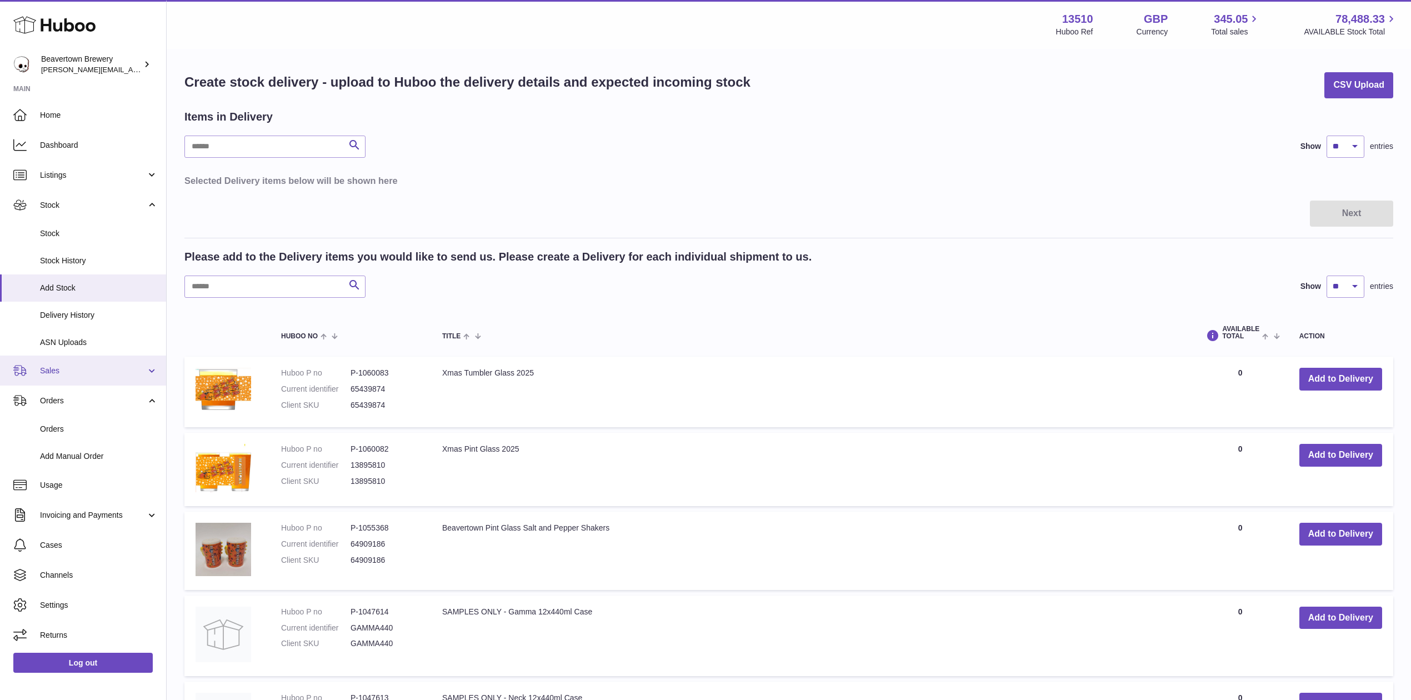
click at [65, 366] on span "Sales" at bounding box center [93, 371] width 106 height 11
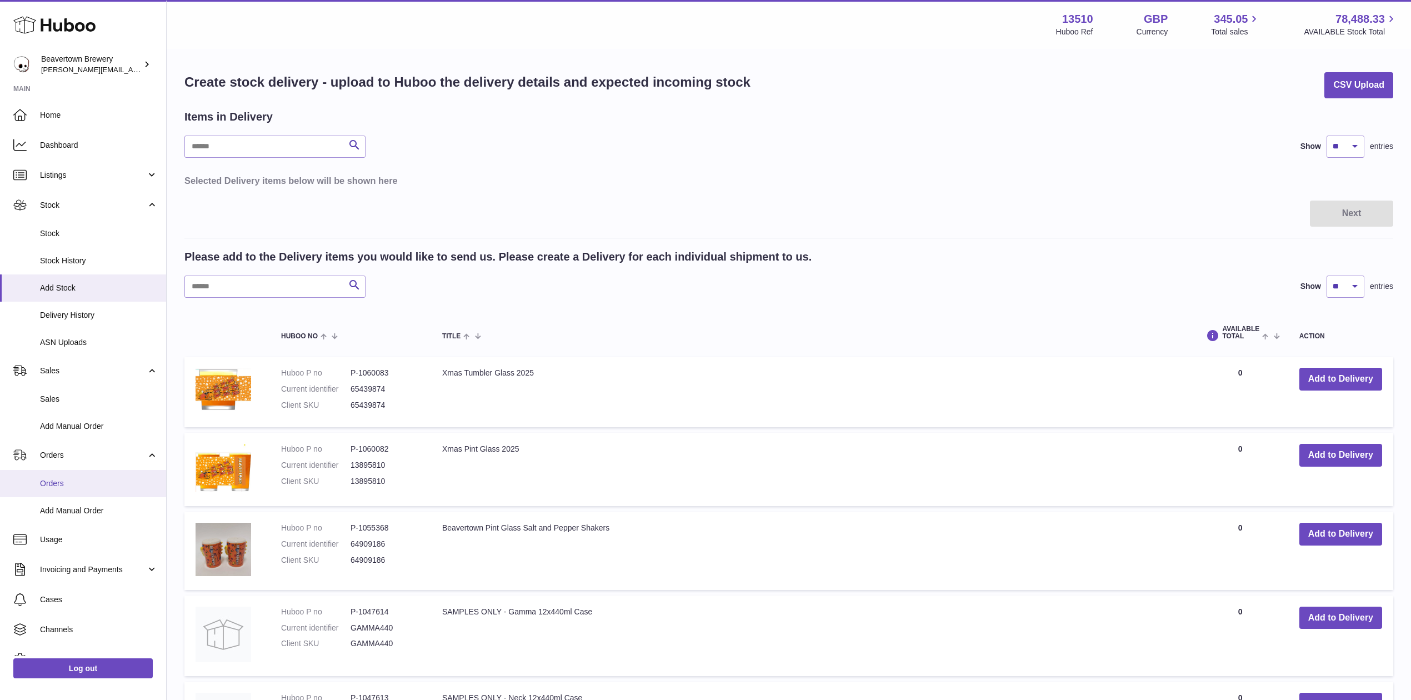
click at [64, 493] on link "Orders" at bounding box center [83, 483] width 166 height 27
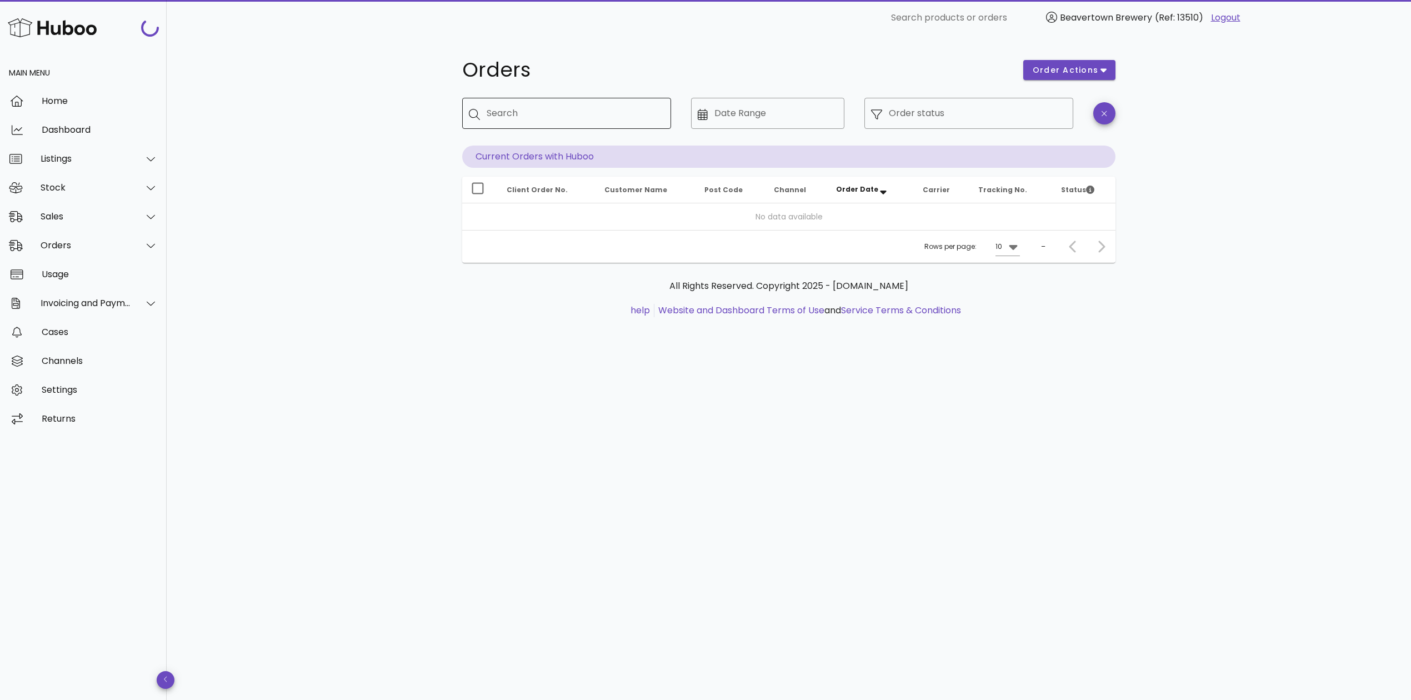
drag, startPoint x: 552, startPoint y: 101, endPoint x: 551, endPoint y: 110, distance: 8.9
click at [552, 106] on div "Search" at bounding box center [575, 113] width 176 height 31
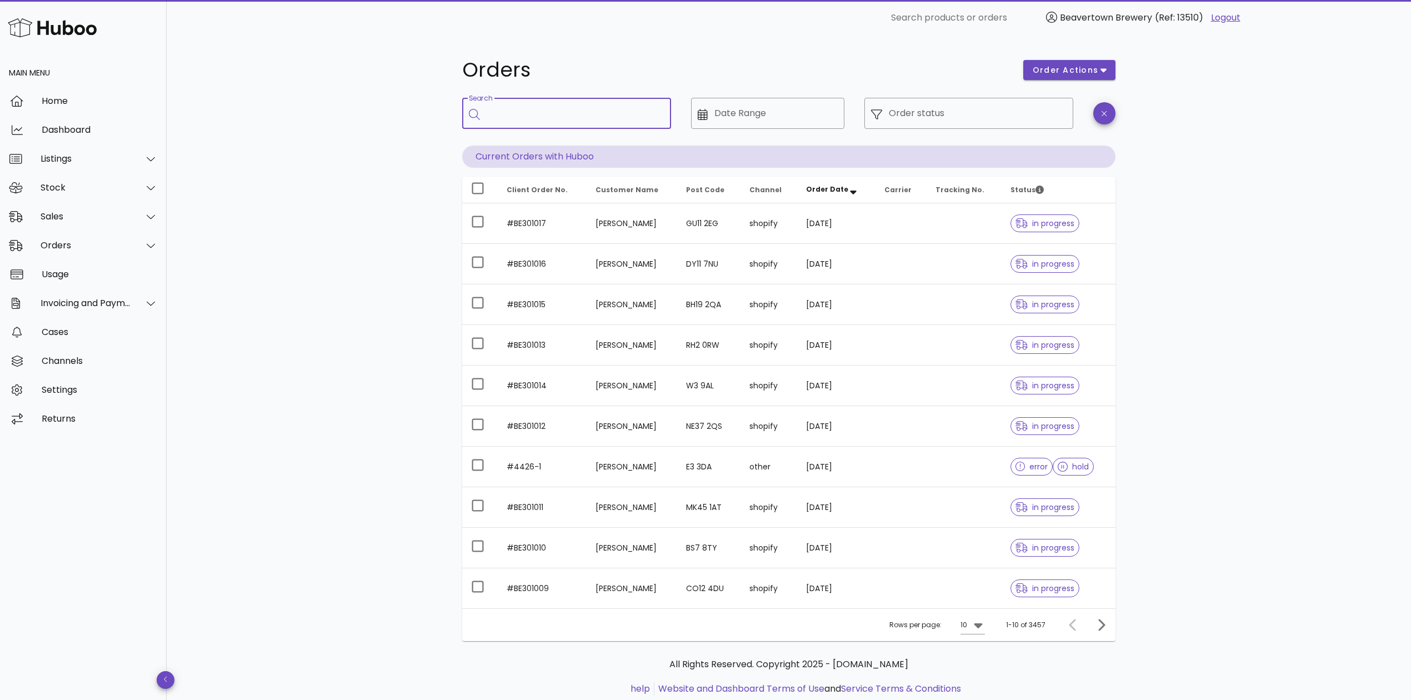
paste input "*******"
type input "*******"
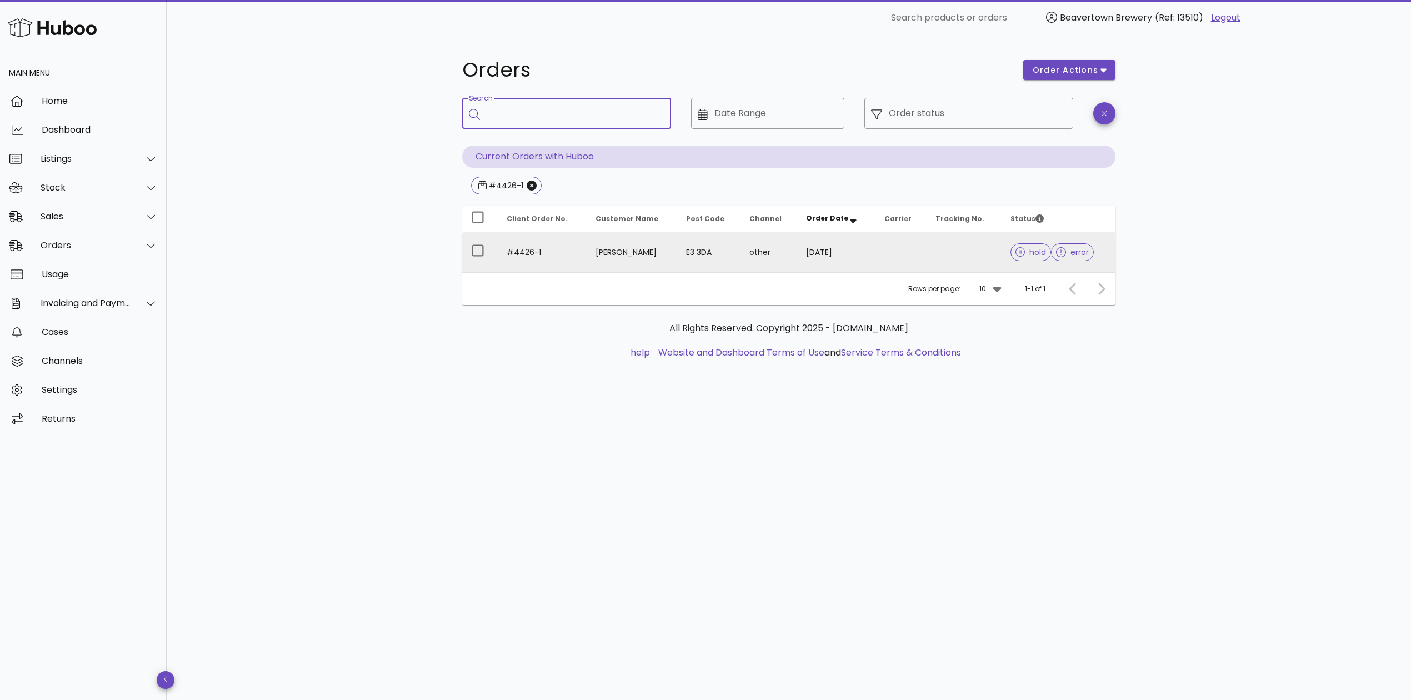
click at [602, 254] on td "Brady Kinghorn" at bounding box center [632, 252] width 91 height 40
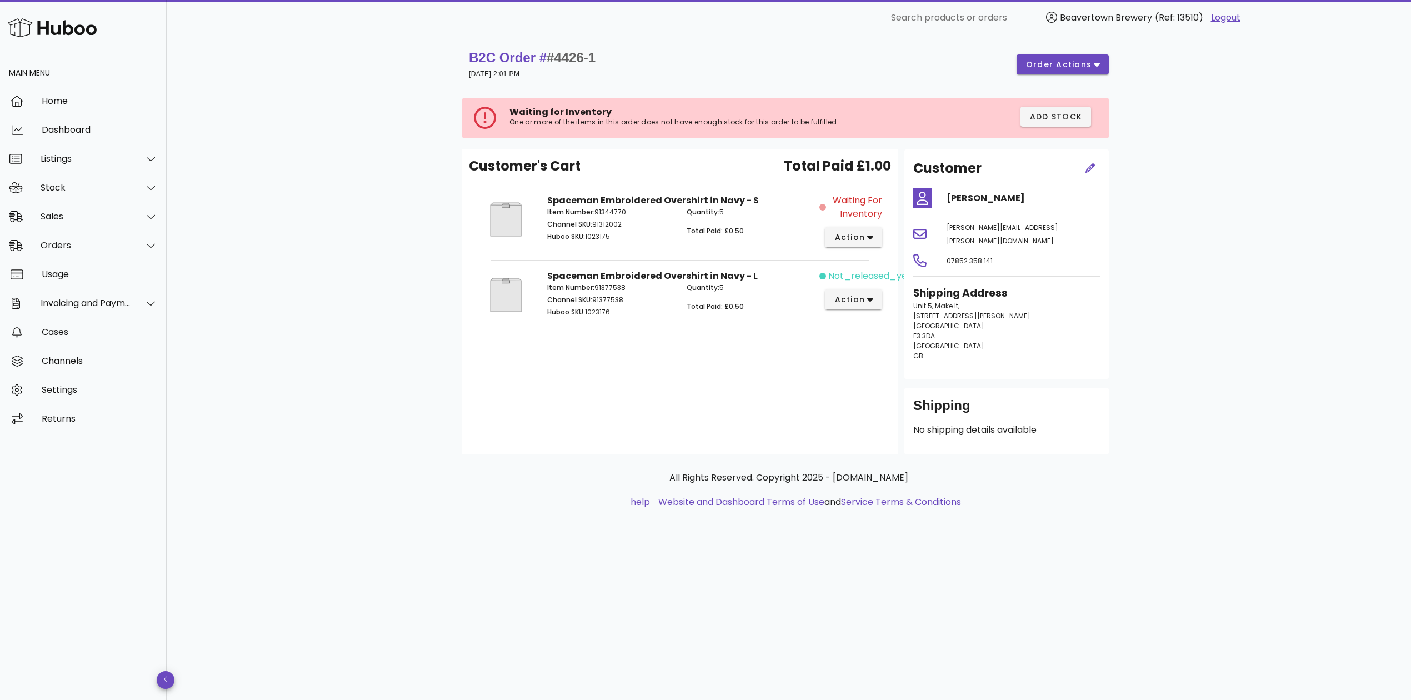
drag, startPoint x: 701, startPoint y: 313, endPoint x: 996, endPoint y: 194, distance: 317.6
click at [996, 194] on h4 "Brady Kinghorn" at bounding box center [1023, 198] width 153 height 13
click at [844, 247] on div "Waiting for Inventory action" at bounding box center [854, 221] width 69 height 68
click at [844, 241] on span "action" at bounding box center [849, 238] width 31 height 12
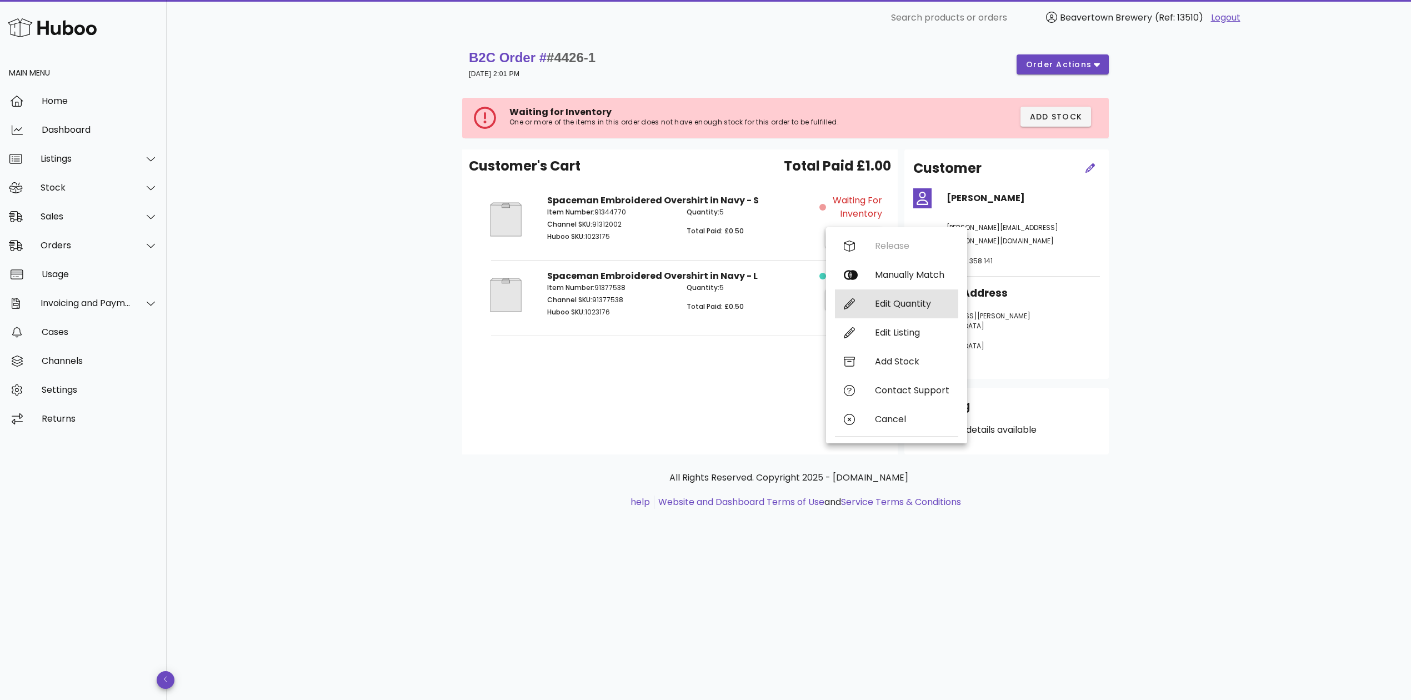
click at [881, 301] on div "Edit Quantity" at bounding box center [912, 303] width 74 height 11
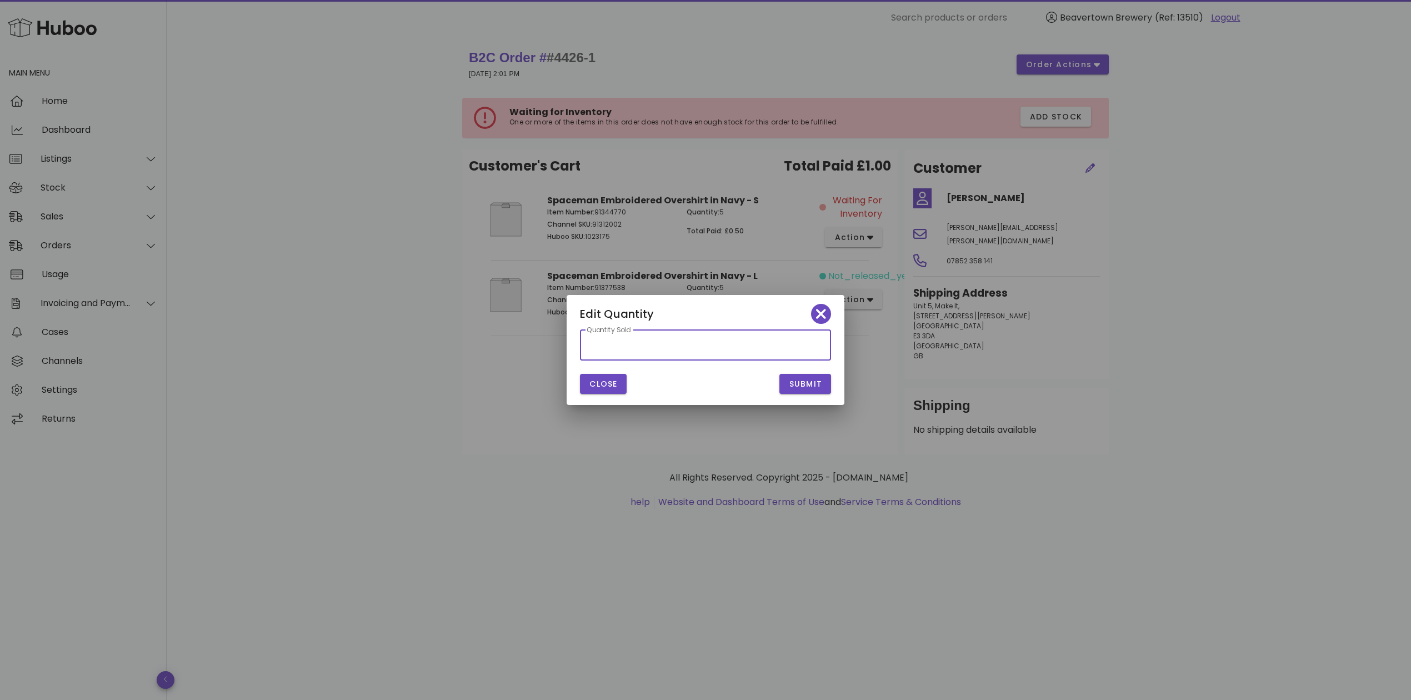
click at [746, 338] on input "*" at bounding box center [706, 345] width 238 height 18
type input "*"
click at [819, 378] on span "Submit" at bounding box center [805, 384] width 34 height 12
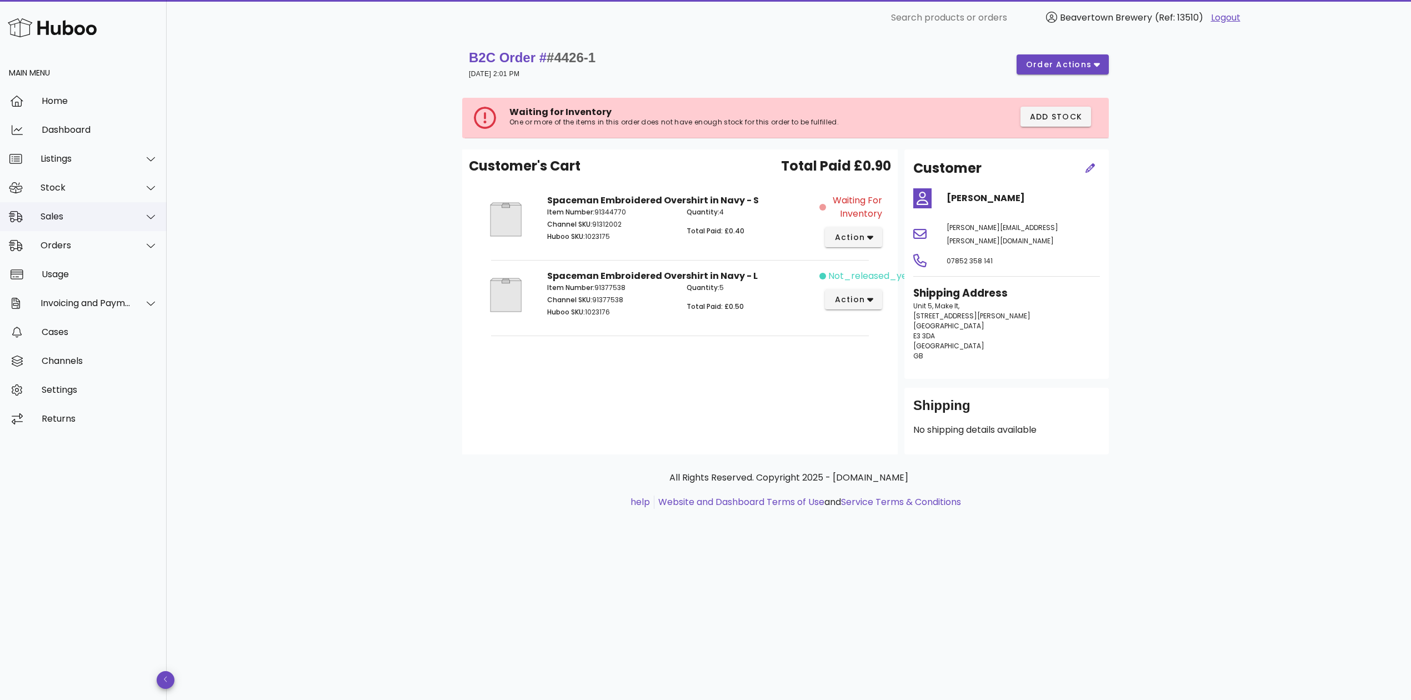
click at [71, 217] on div "Sales" at bounding box center [86, 216] width 91 height 11
click at [88, 237] on div "Sales" at bounding box center [99, 244] width 118 height 24
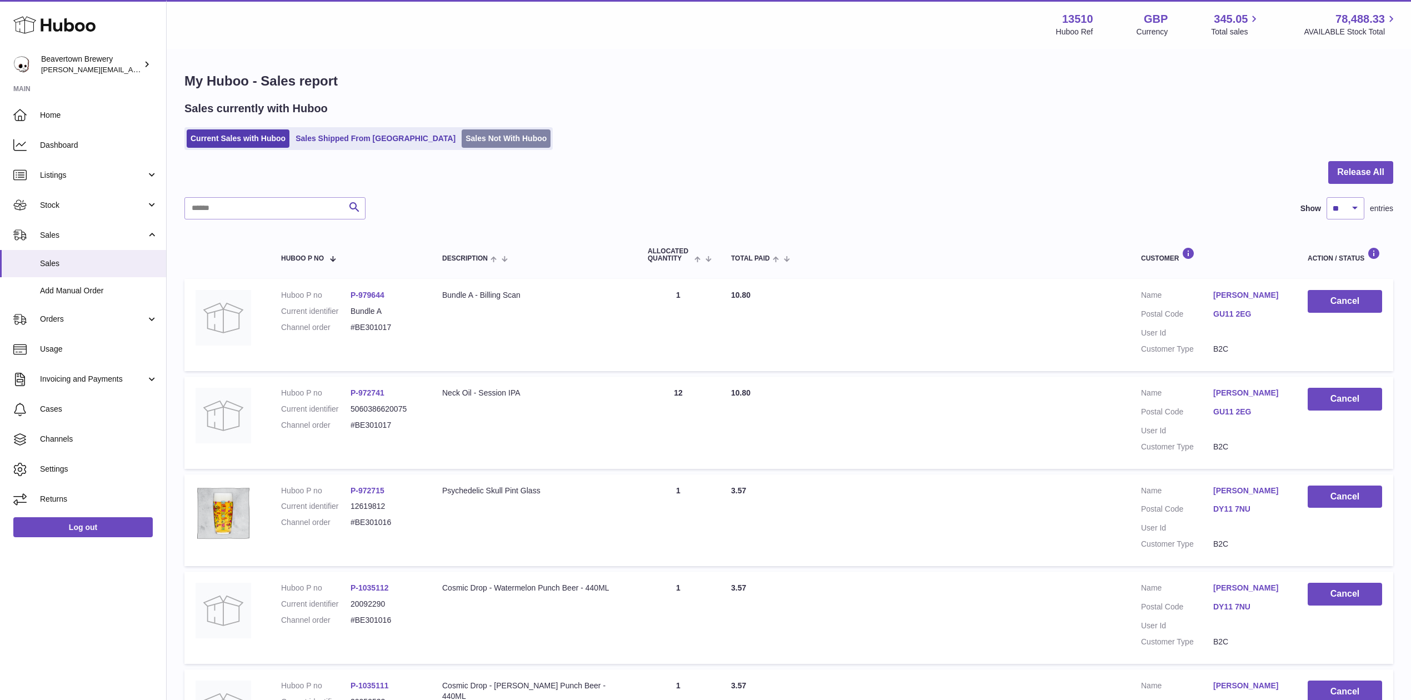
click at [462, 131] on link "Sales Not With Huboo" at bounding box center [506, 138] width 89 height 18
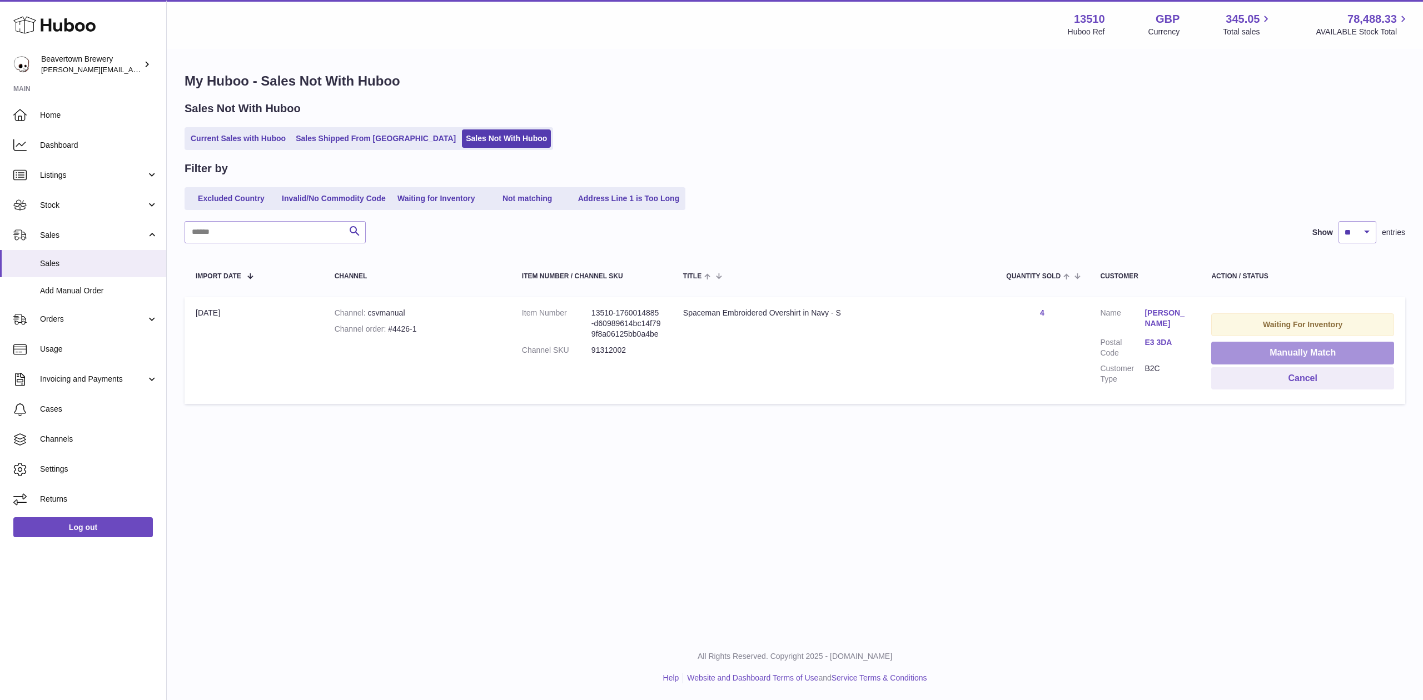
click at [1307, 359] on button "Manually Match" at bounding box center [1302, 353] width 183 height 23
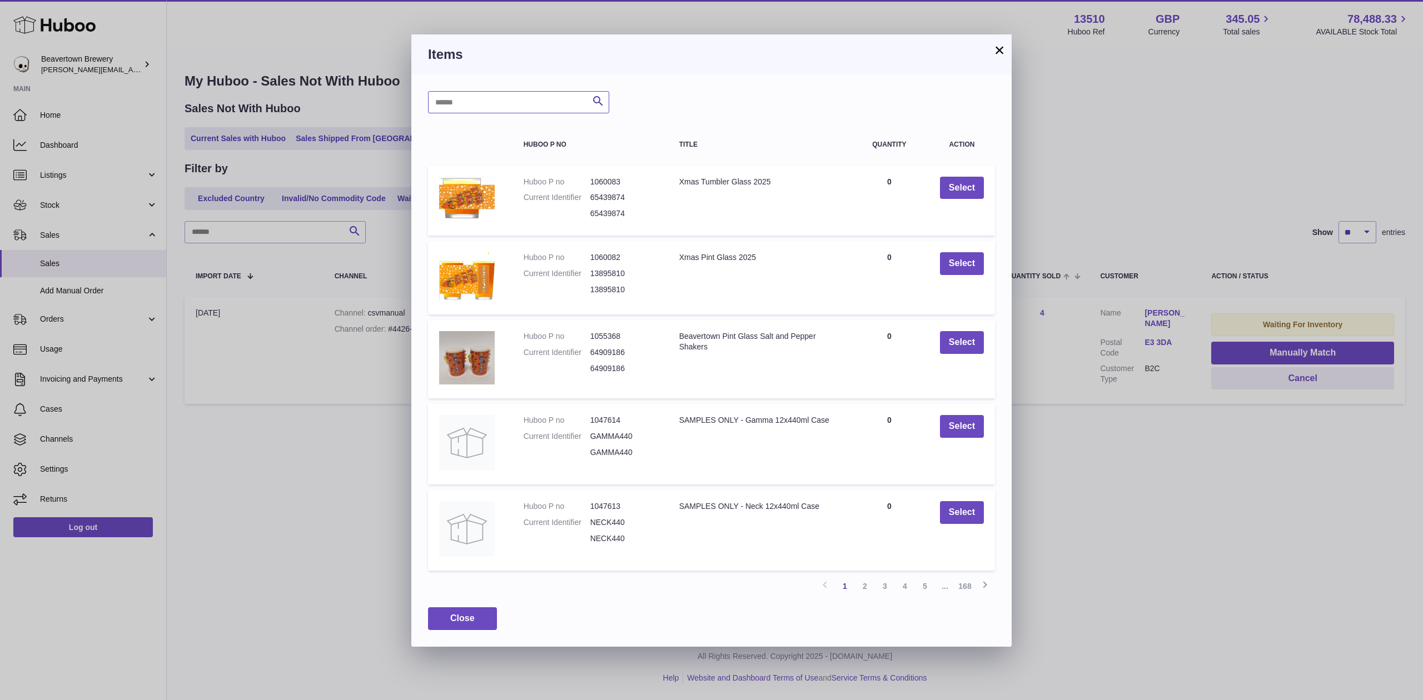
click at [581, 109] on input "text" at bounding box center [518, 102] width 181 height 22
click at [987, 57] on h3 "Items" at bounding box center [711, 55] width 567 height 18
click at [991, 57] on h3 "Items" at bounding box center [711, 55] width 567 height 18
click at [1000, 50] on button "×" at bounding box center [998, 49] width 13 height 13
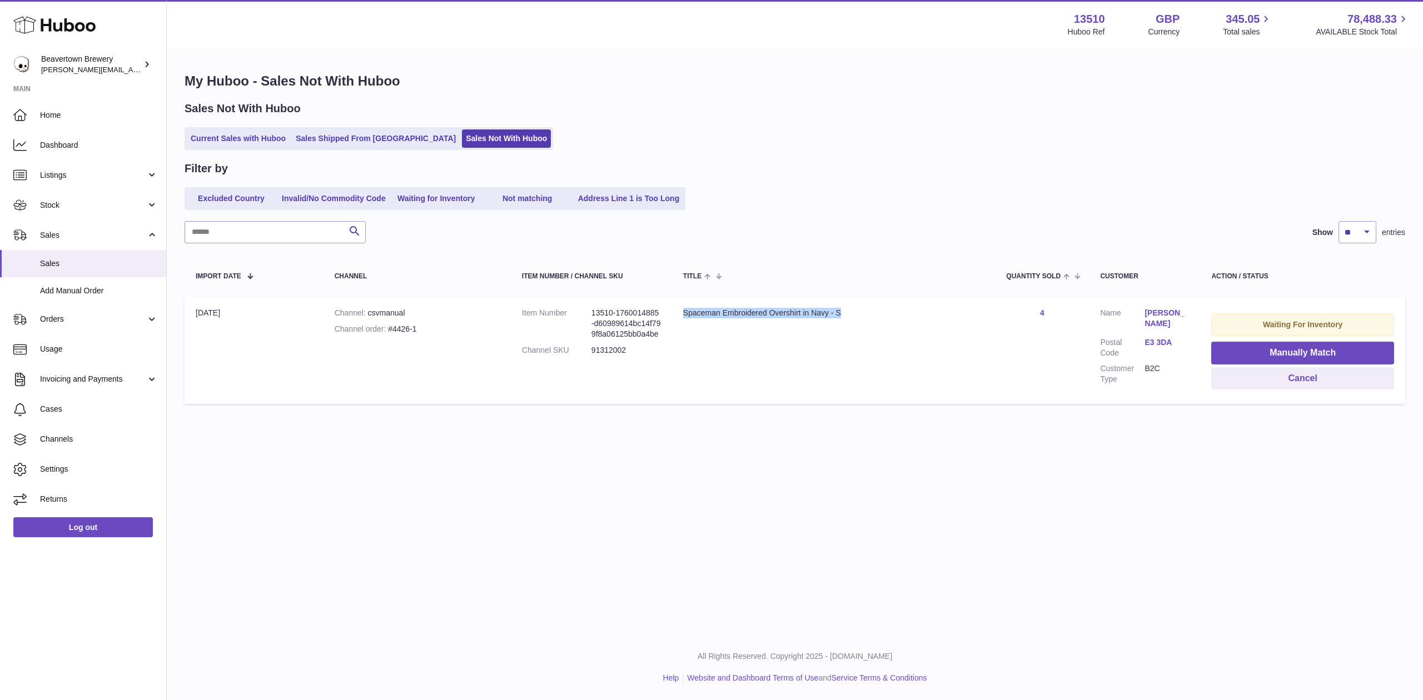
drag, startPoint x: 856, startPoint y: 312, endPoint x: 678, endPoint y: 311, distance: 177.8
click at [683, 311] on div "Spaceman Embroidered Overshirt in Navy - S" at bounding box center [833, 313] width 301 height 11
copy div "Spaceman Embroidered Overshirt in Navy - S"
click at [1237, 347] on button "Manually Match" at bounding box center [1302, 353] width 183 height 23
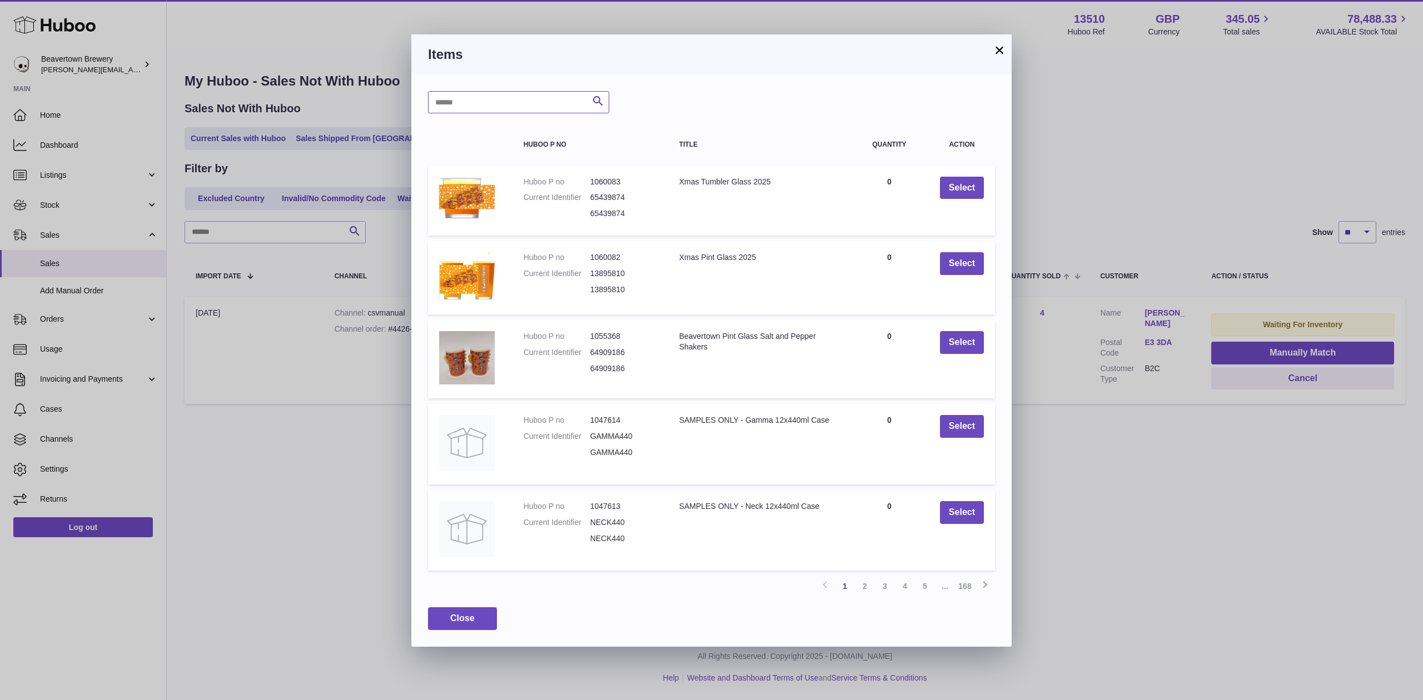
click at [485, 101] on input "text" at bounding box center [518, 102] width 181 height 22
paste input "**********"
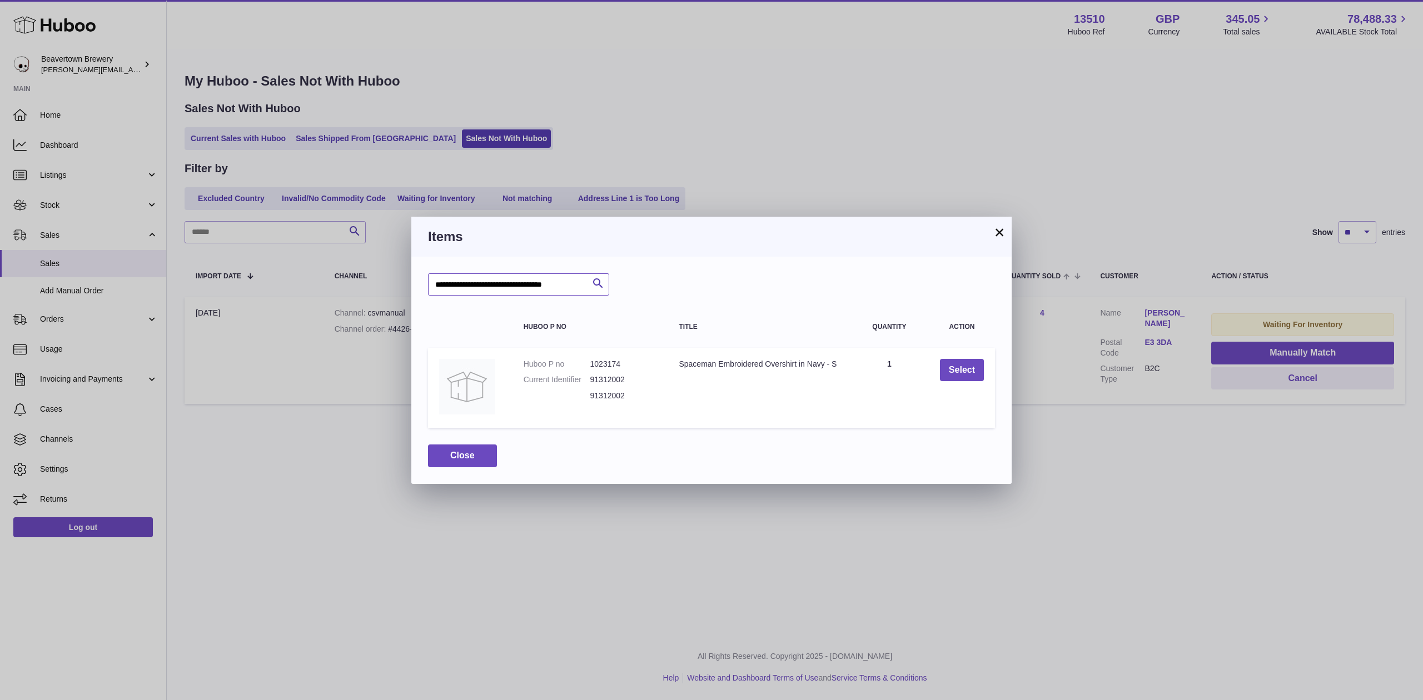
scroll to position [0, 11]
type input "**********"
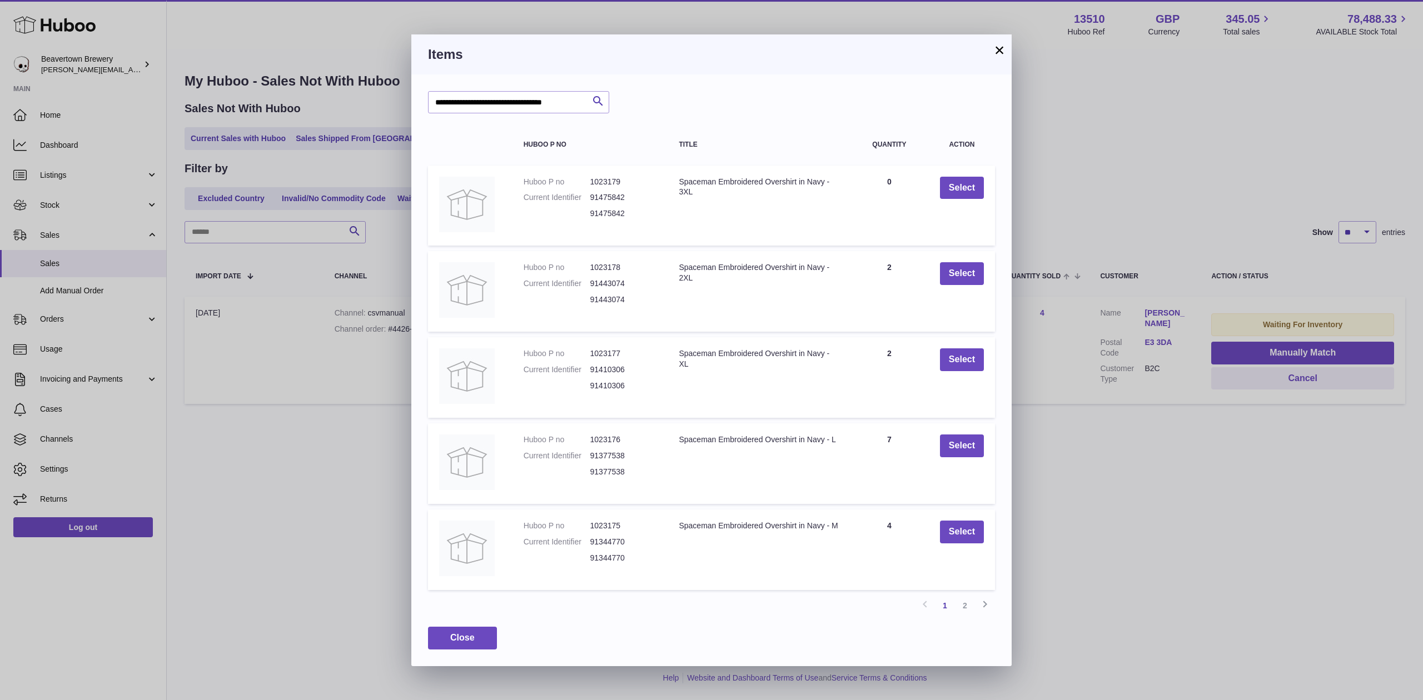
click at [934, 527] on td "Select" at bounding box center [962, 550] width 66 height 81
click at [959, 541] on button "Select" at bounding box center [962, 532] width 44 height 23
